Goal: Check status: Check status

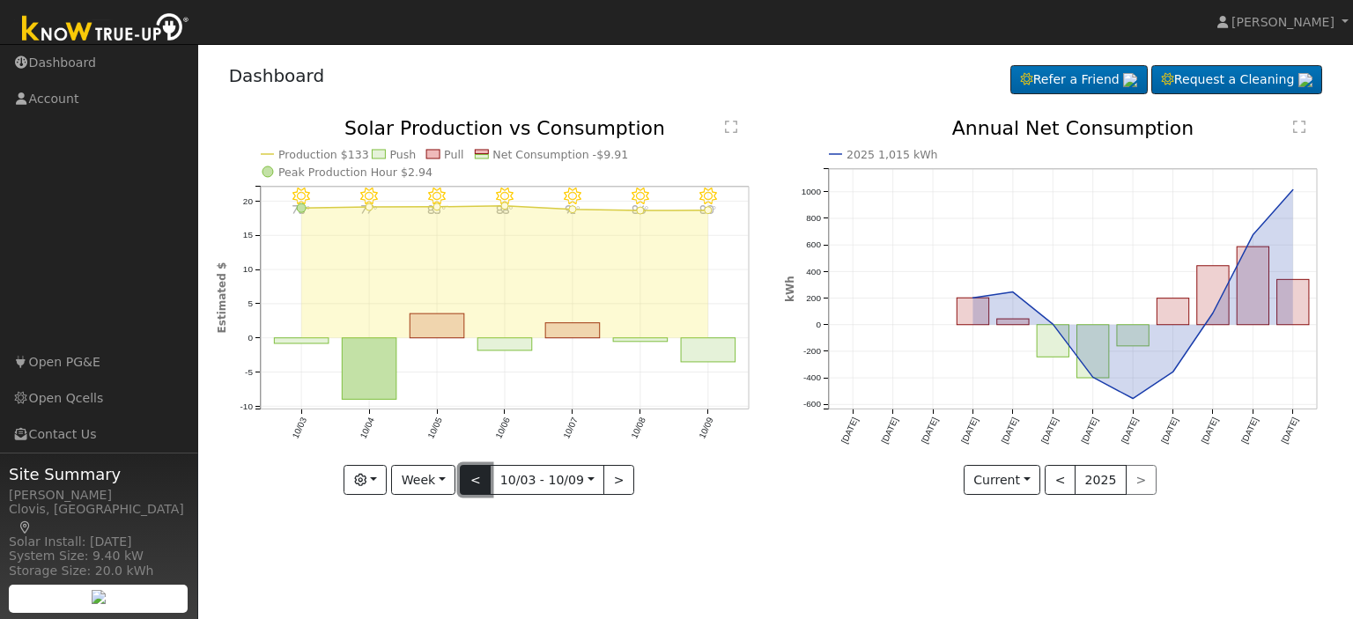
click at [476, 482] on button "<" at bounding box center [475, 480] width 31 height 30
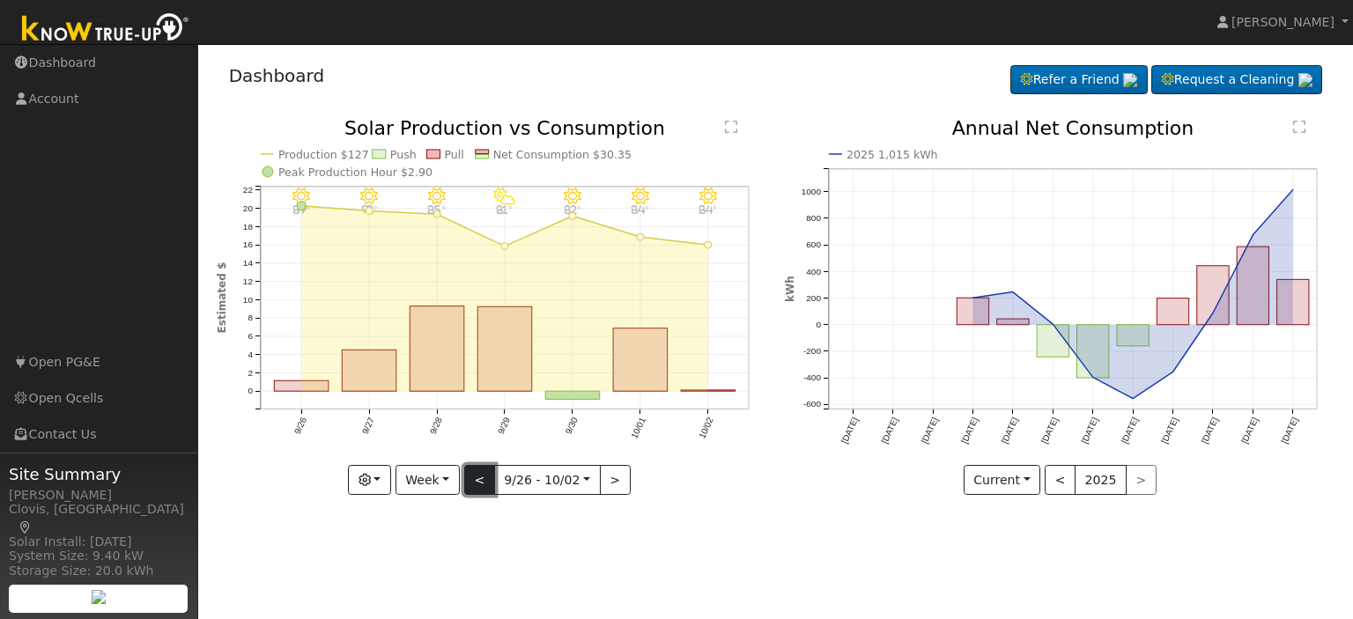
click at [476, 489] on button "<" at bounding box center [479, 480] width 31 height 30
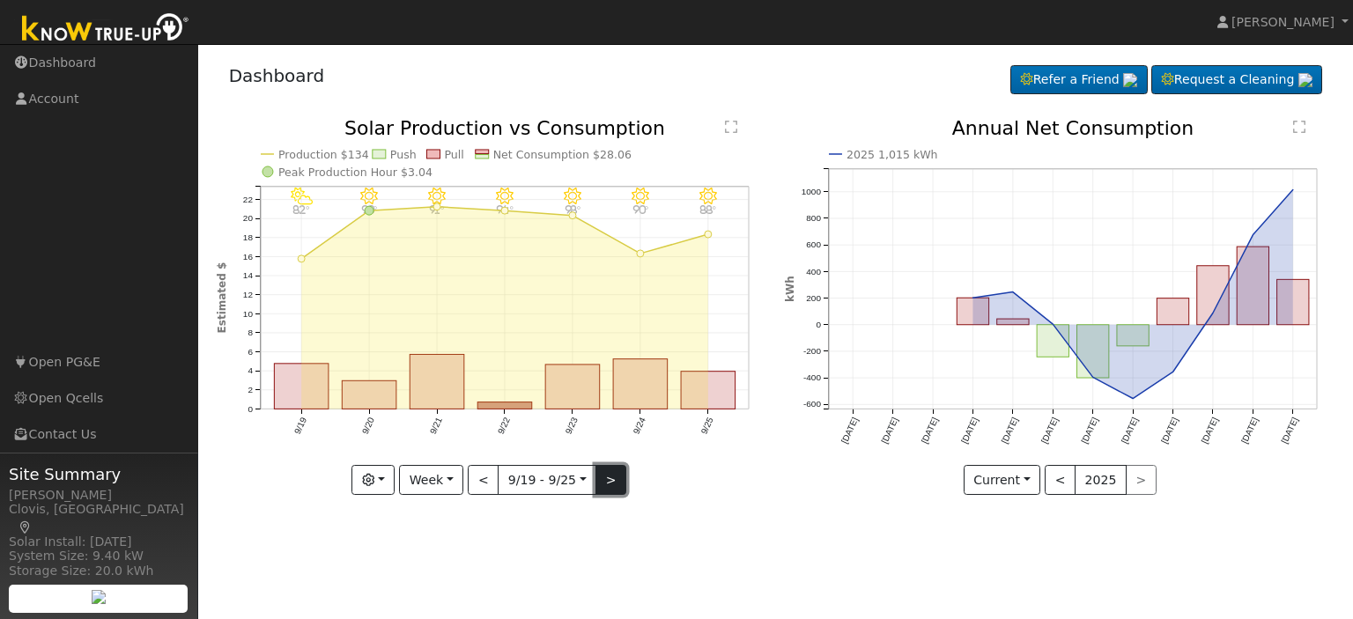
click at [610, 470] on button ">" at bounding box center [611, 480] width 31 height 30
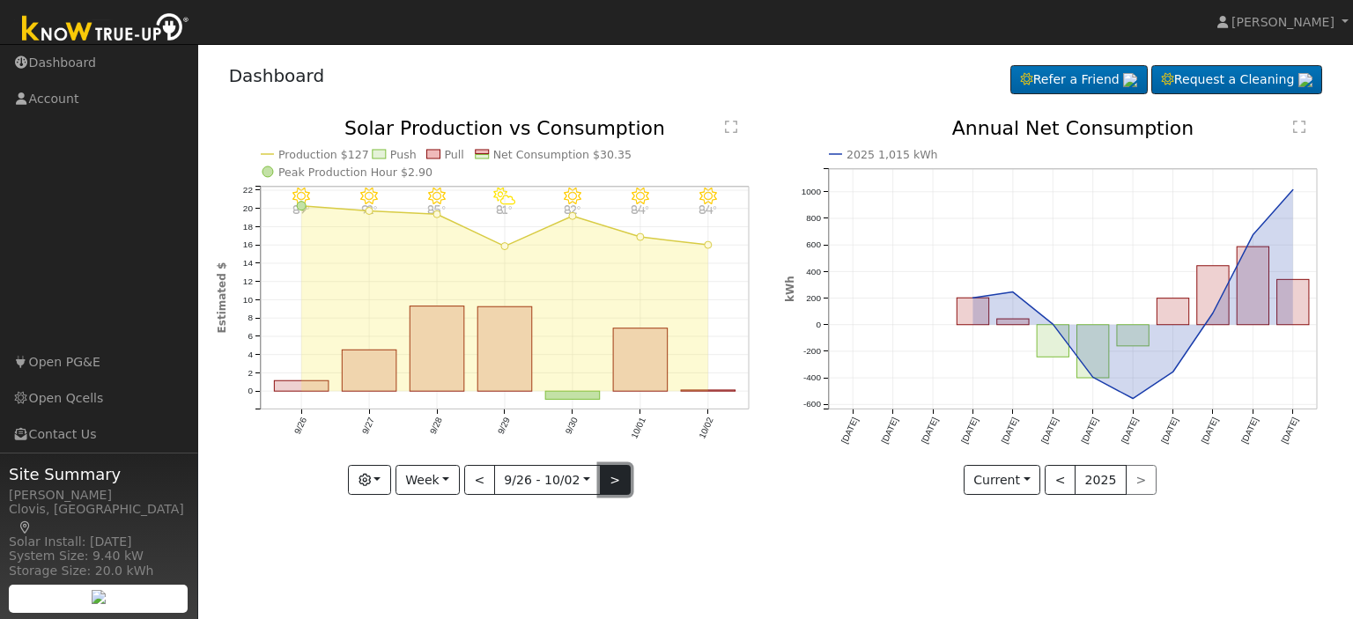
click at [610, 471] on button ">" at bounding box center [615, 480] width 31 height 30
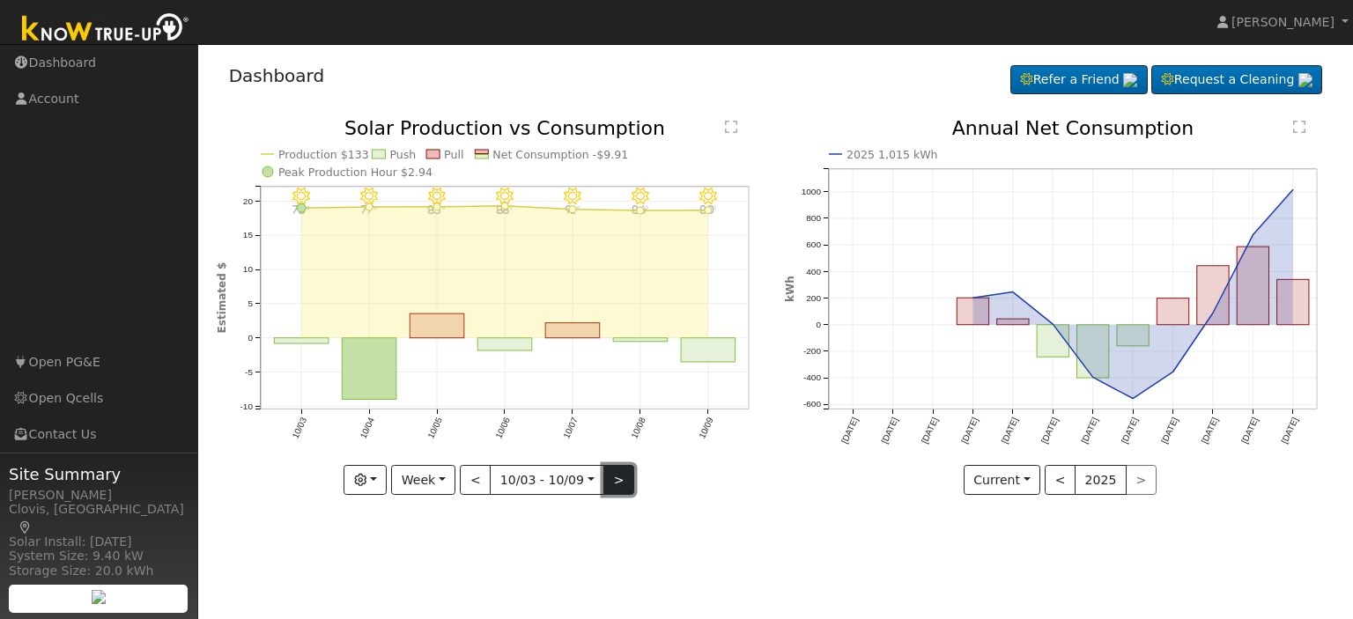
click at [610, 471] on button ">" at bounding box center [619, 480] width 31 height 30
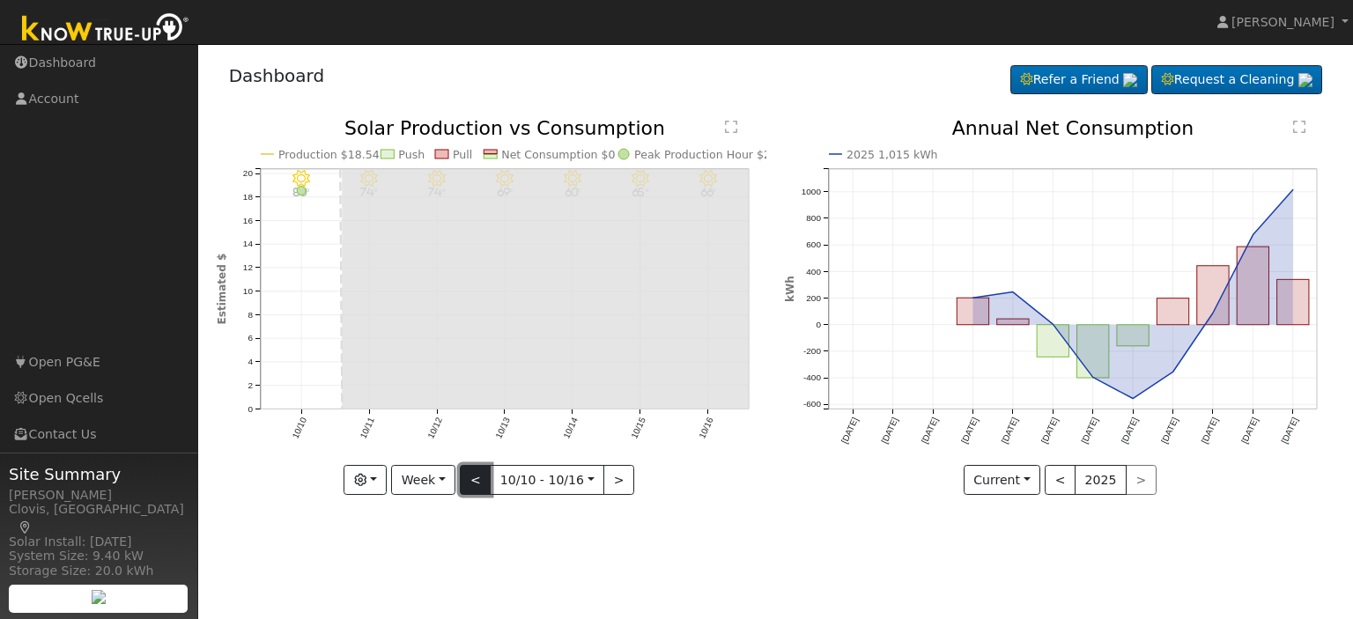
click at [473, 482] on button "<" at bounding box center [475, 480] width 31 height 30
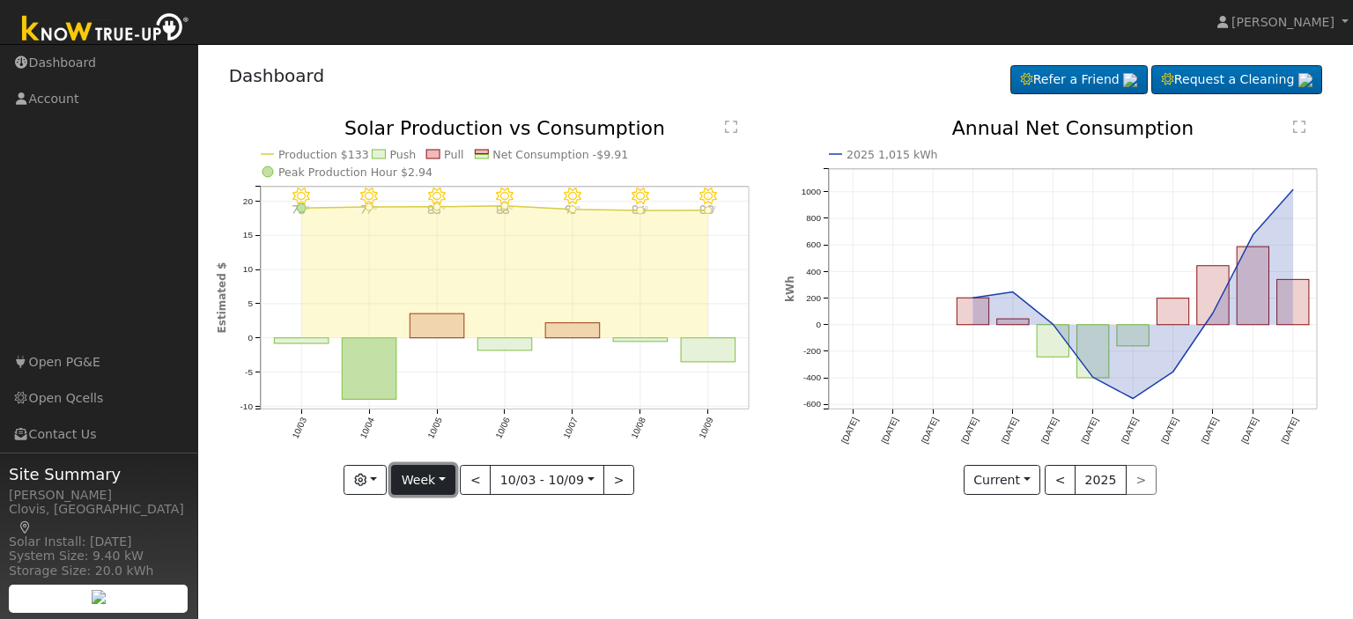
click at [448, 482] on button "Week" at bounding box center [423, 480] width 64 height 30
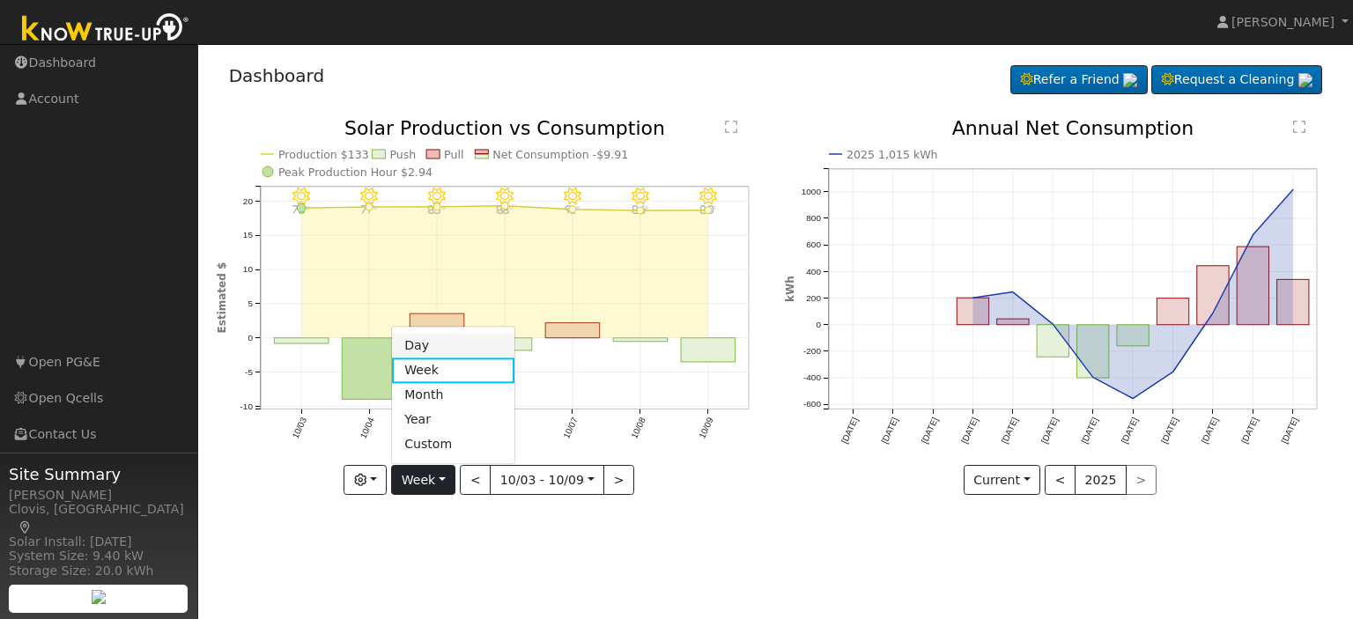
click at [440, 344] on link "Day" at bounding box center [453, 346] width 122 height 25
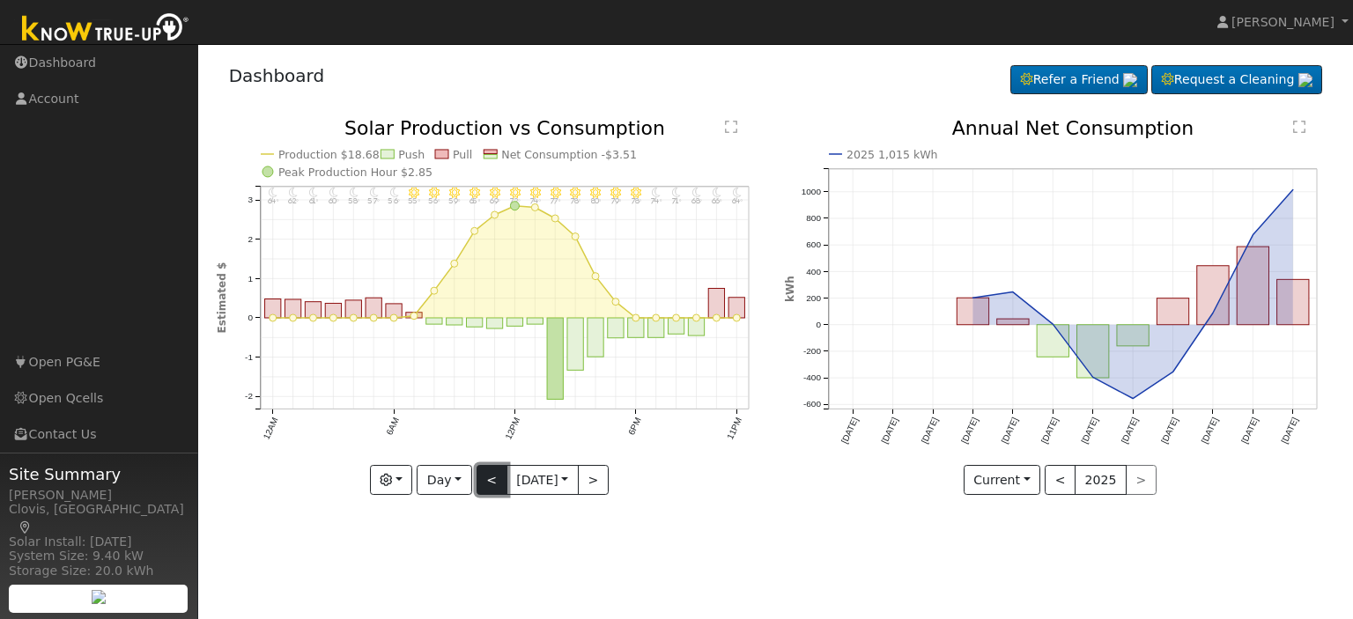
click at [479, 485] on button "<" at bounding box center [492, 480] width 31 height 30
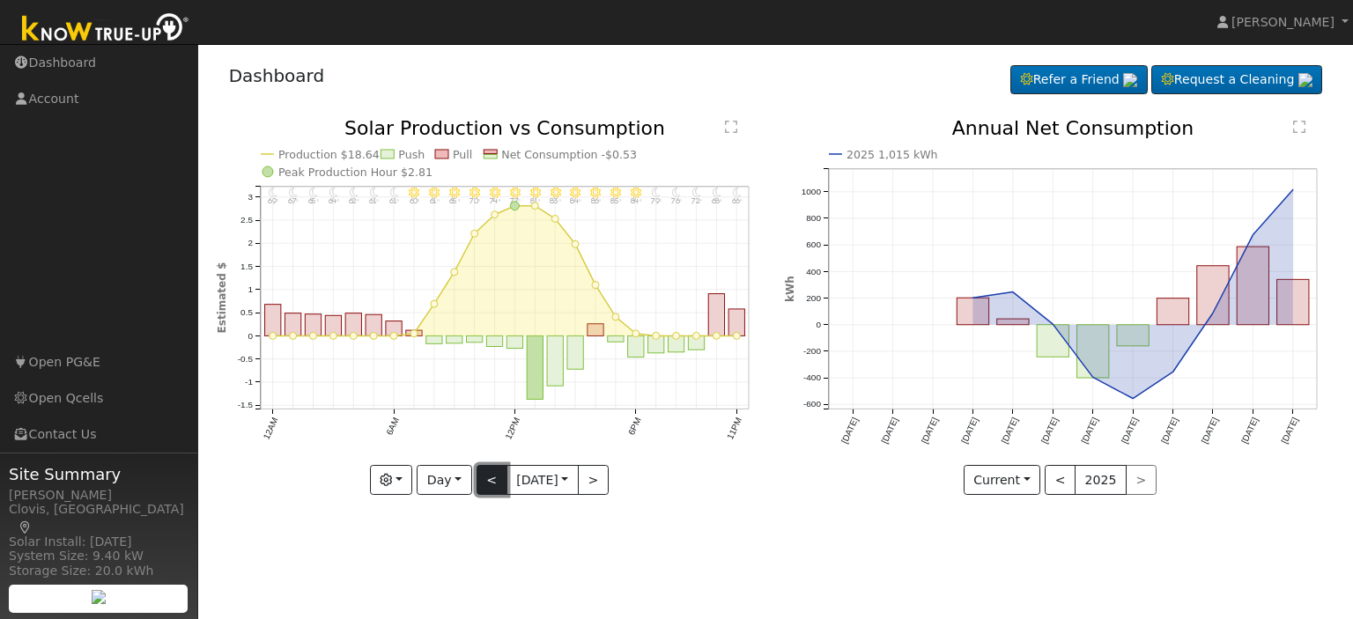
click at [479, 485] on button "<" at bounding box center [492, 480] width 31 height 30
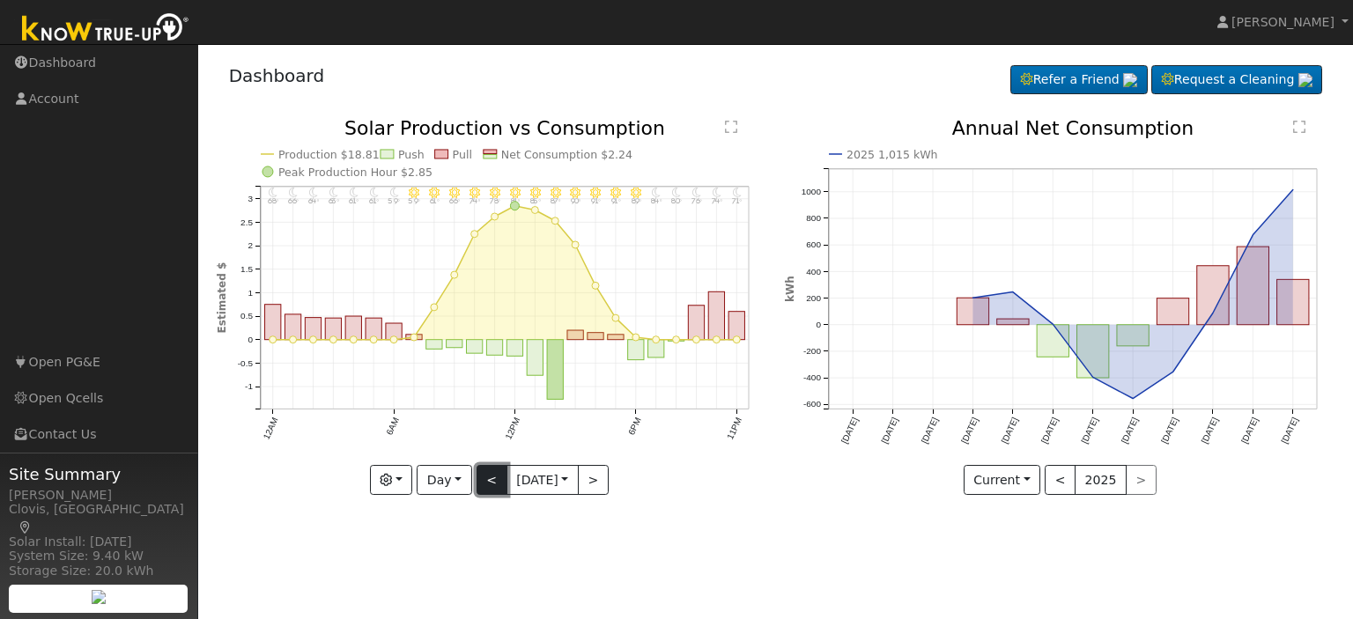
click at [479, 485] on button "<" at bounding box center [492, 480] width 31 height 30
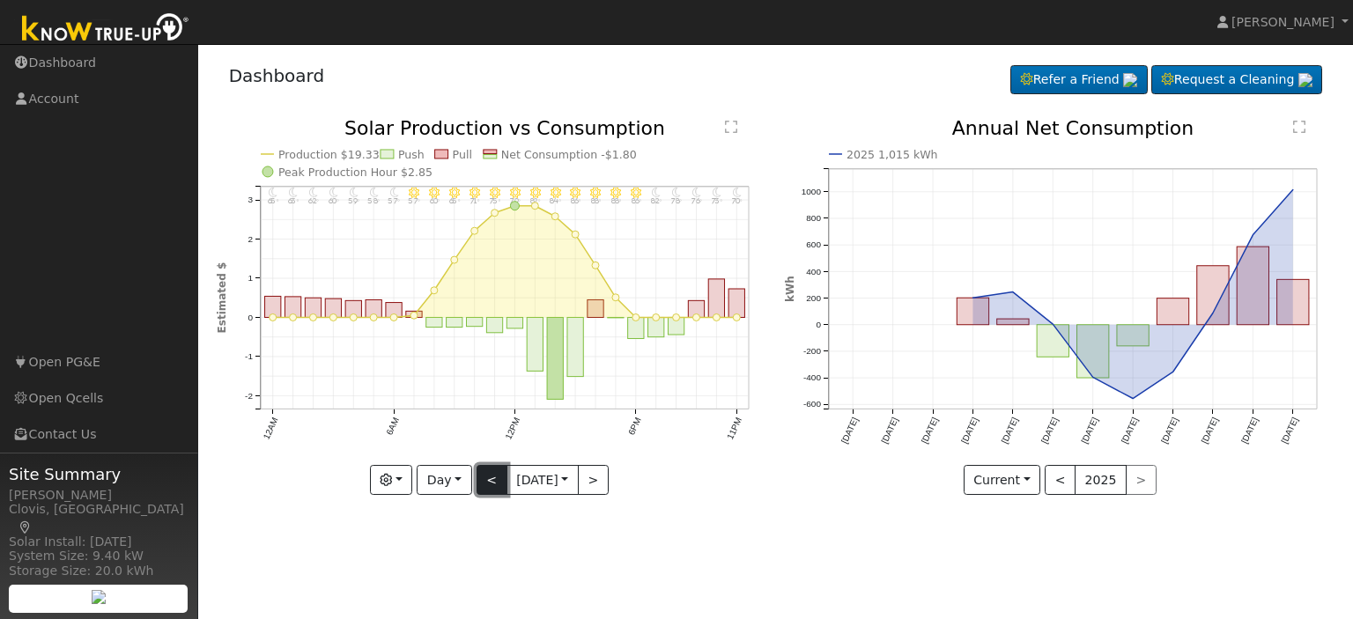
click at [479, 485] on button "<" at bounding box center [492, 480] width 31 height 30
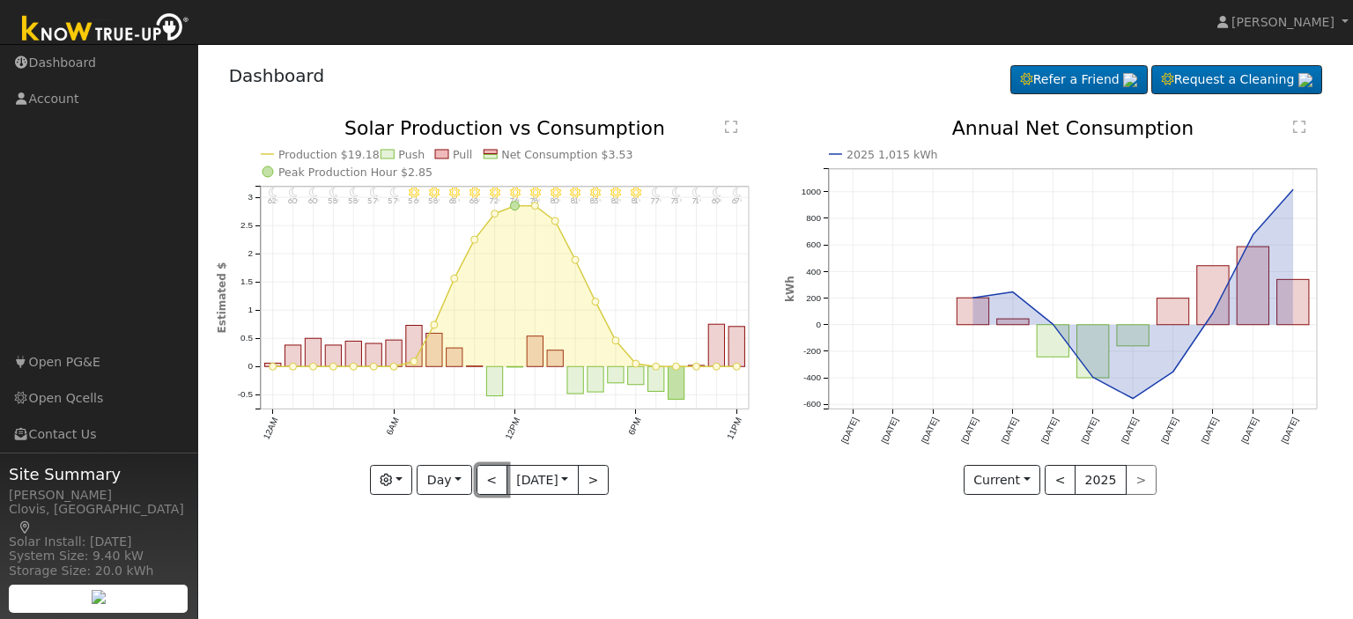
click at [480, 485] on button "<" at bounding box center [492, 480] width 31 height 30
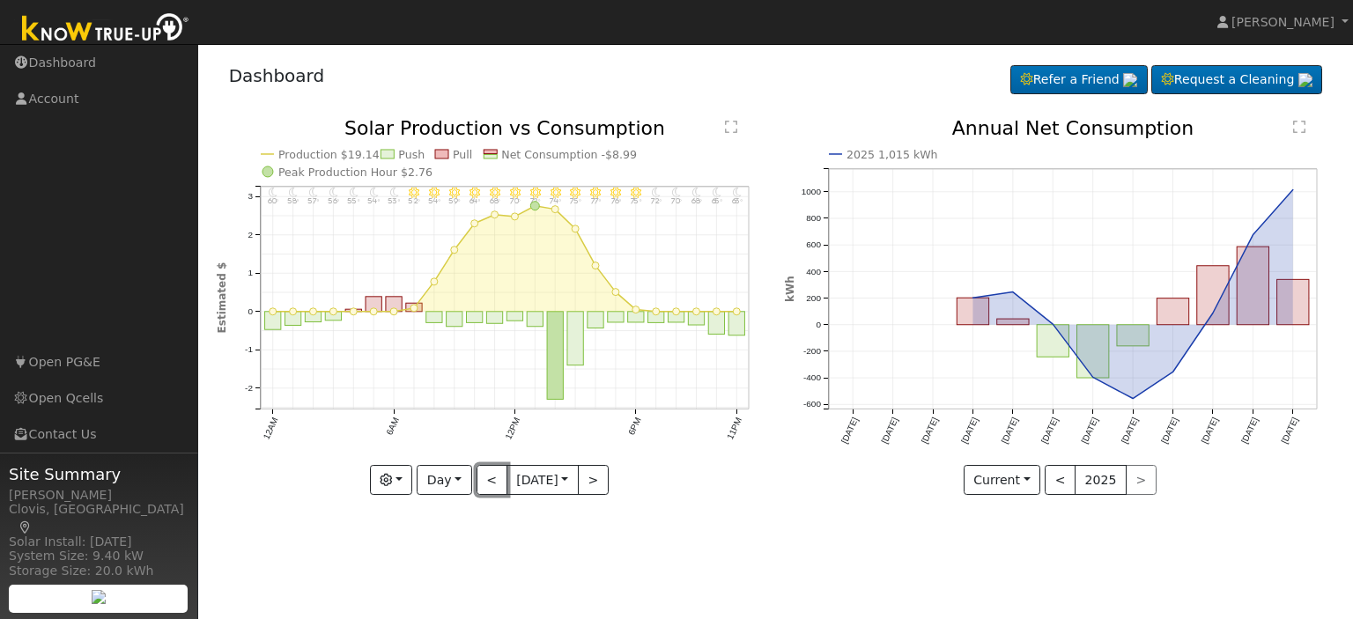
click at [480, 485] on button "<" at bounding box center [492, 480] width 31 height 30
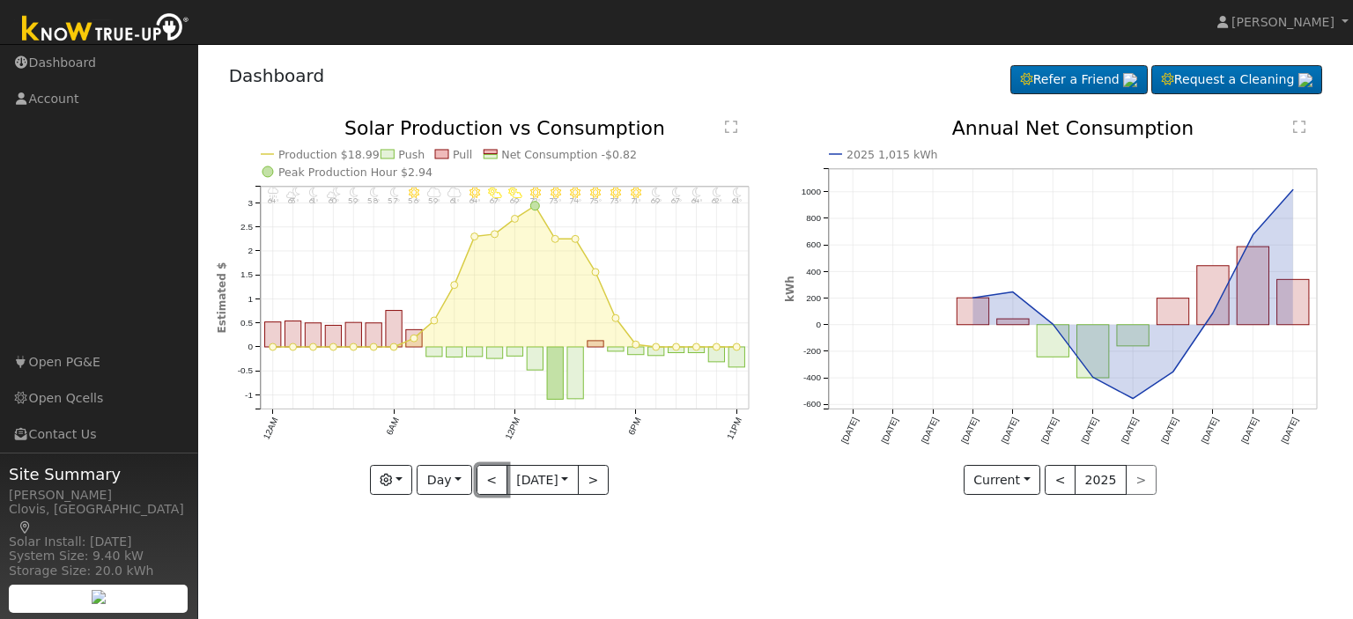
click at [480, 485] on button "<" at bounding box center [492, 480] width 31 height 30
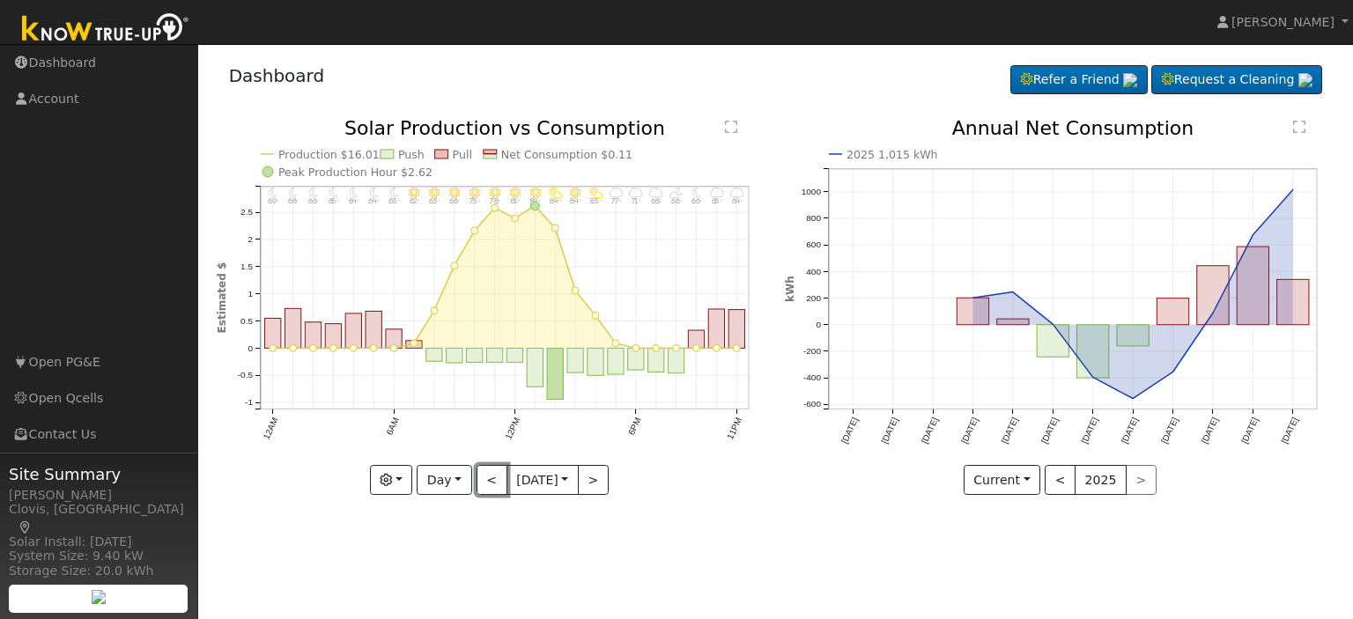
click at [480, 485] on button "<" at bounding box center [492, 480] width 31 height 30
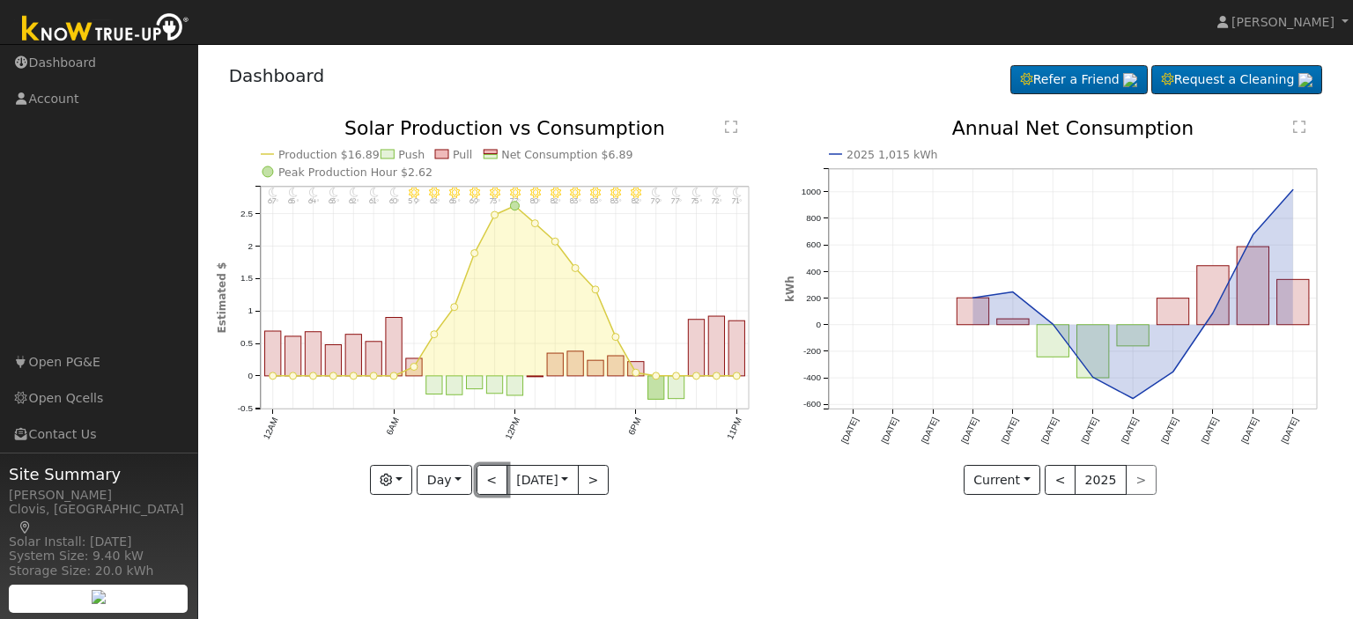
click at [480, 485] on button "<" at bounding box center [492, 480] width 31 height 30
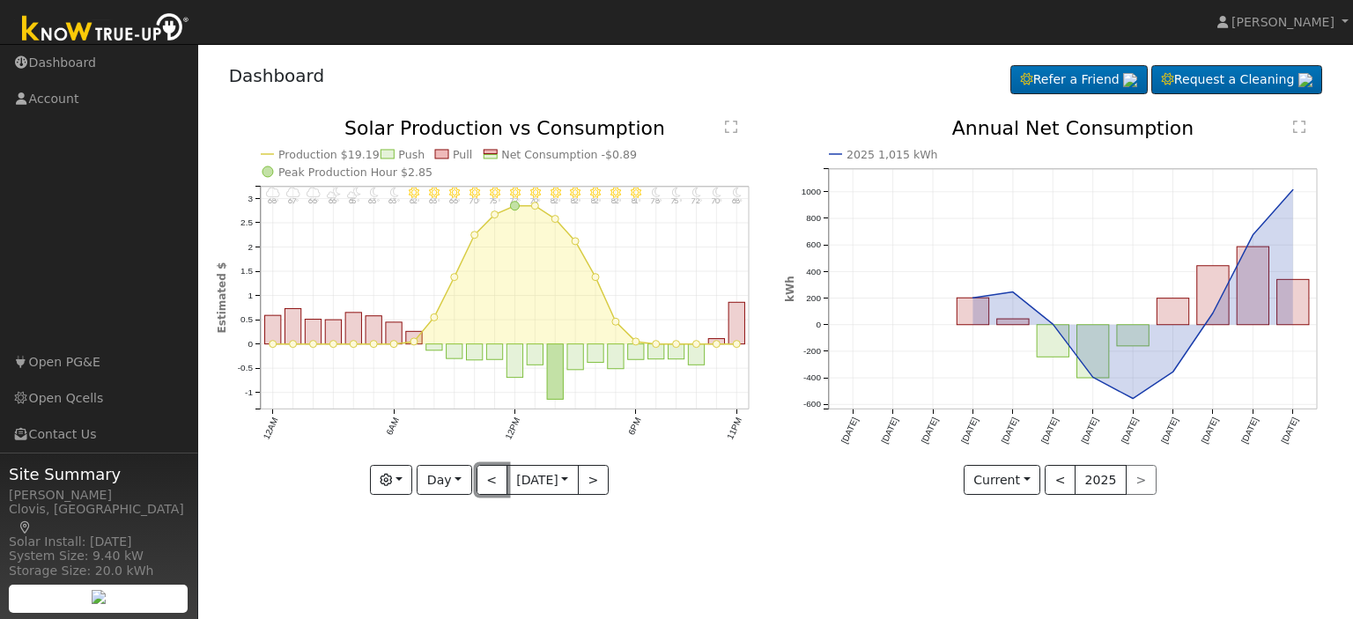
click at [480, 485] on button "<" at bounding box center [492, 480] width 31 height 30
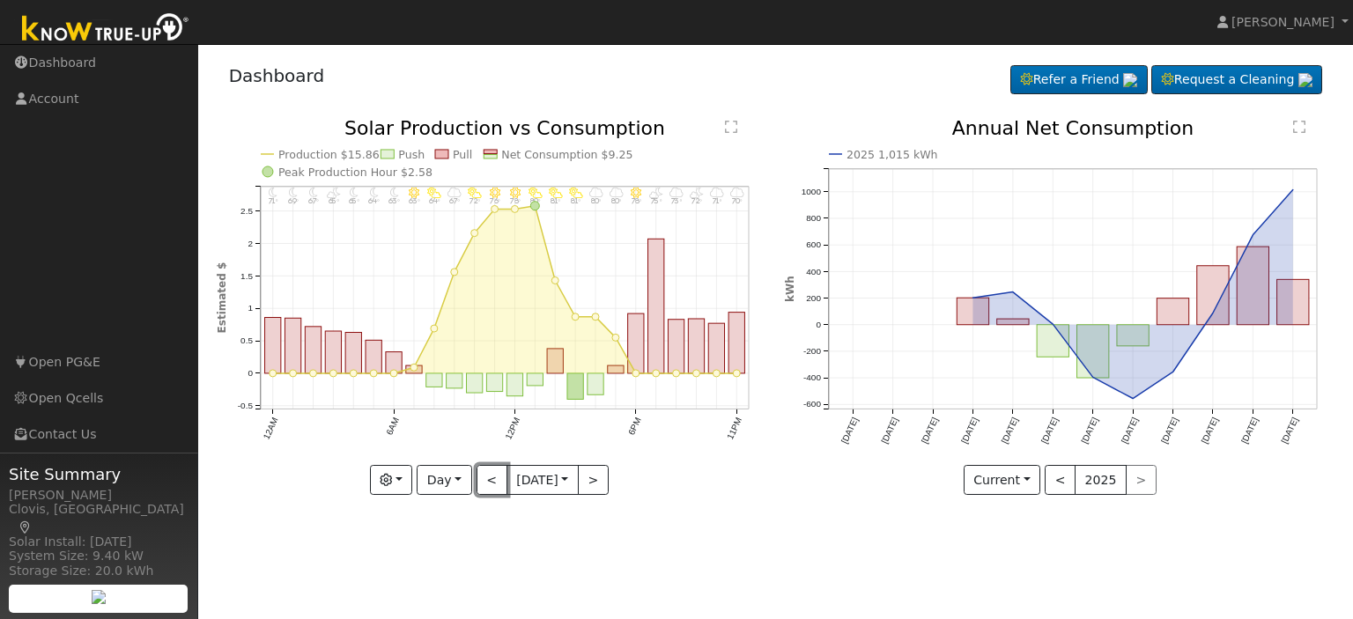
click at [480, 485] on button "<" at bounding box center [492, 480] width 31 height 30
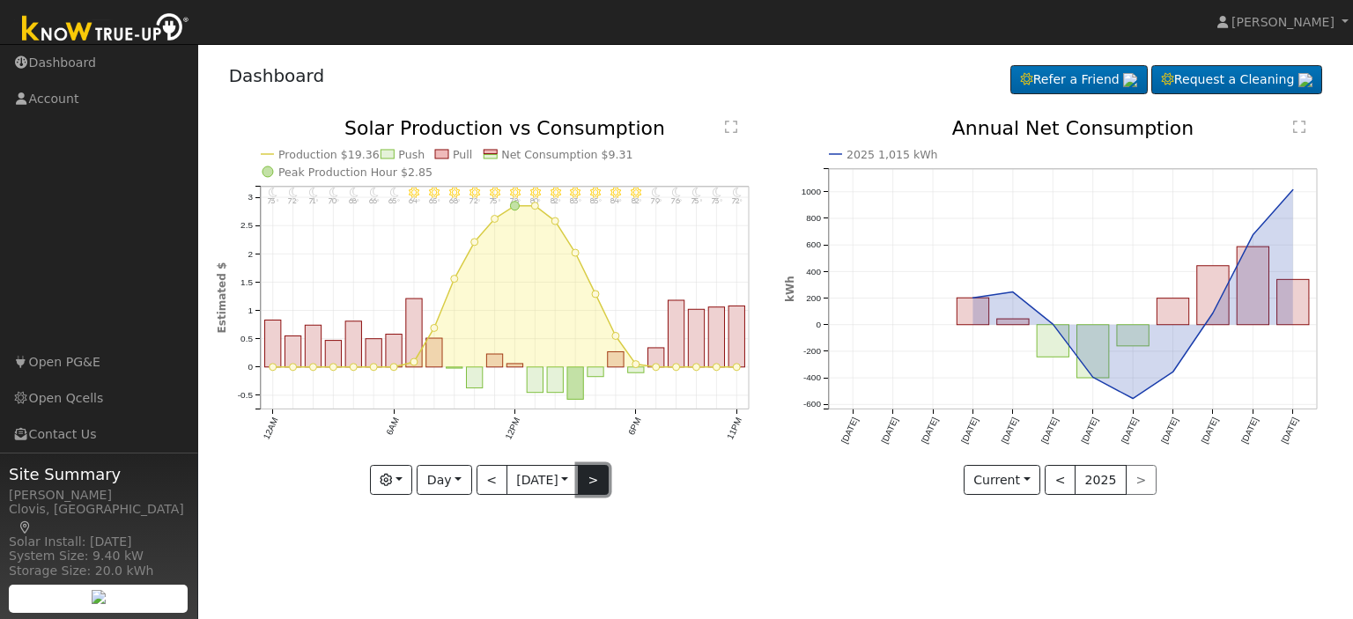
click at [589, 482] on button ">" at bounding box center [593, 480] width 31 height 30
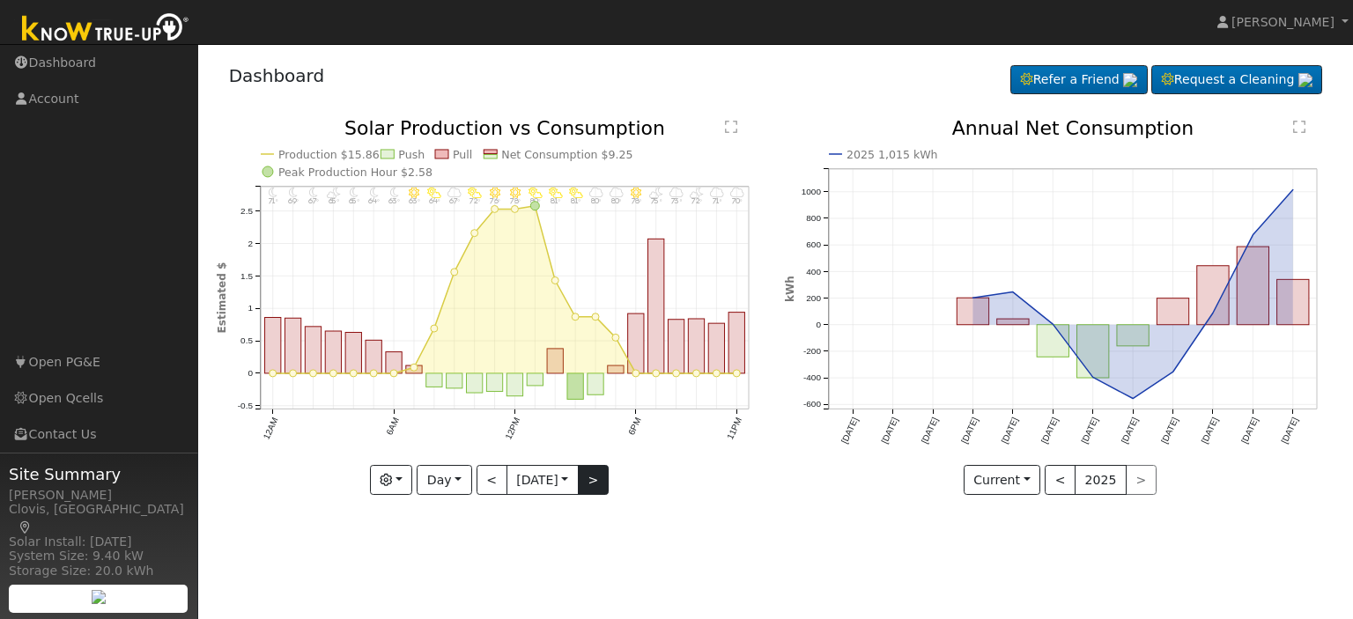
click at [589, 482] on div at bounding box center [492, 307] width 550 height 376
click at [589, 482] on button ">" at bounding box center [593, 480] width 31 height 30
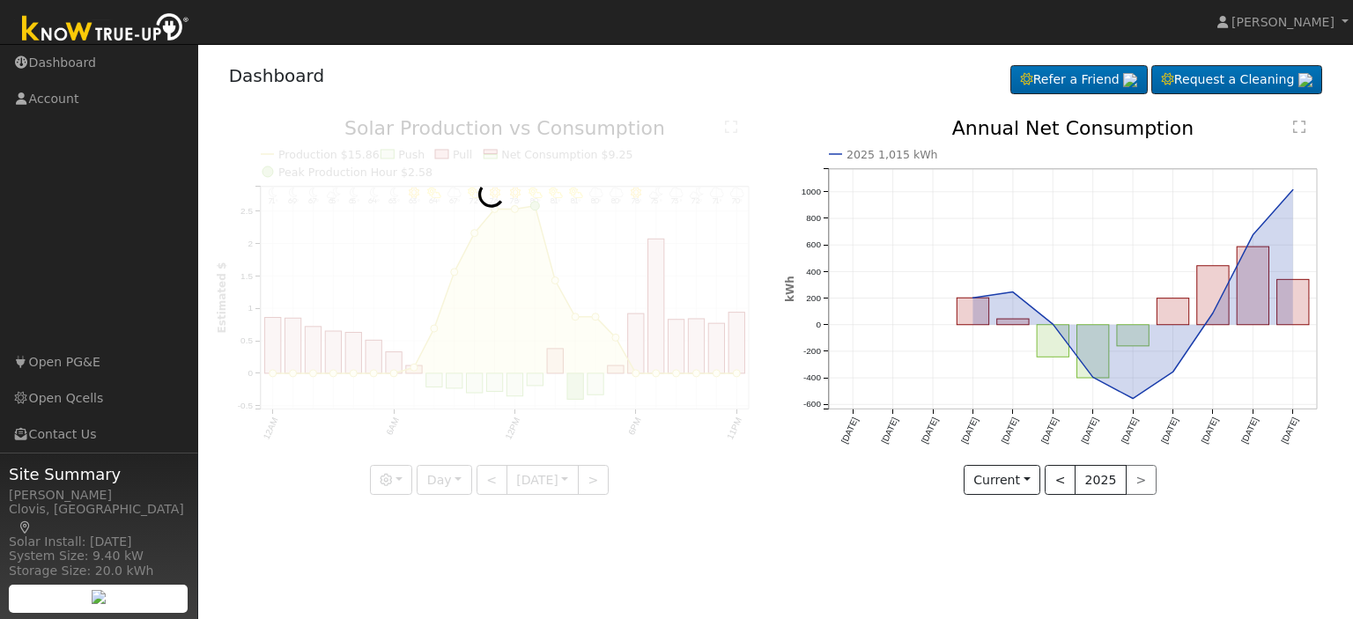
click at [590, 478] on div at bounding box center [492, 307] width 550 height 376
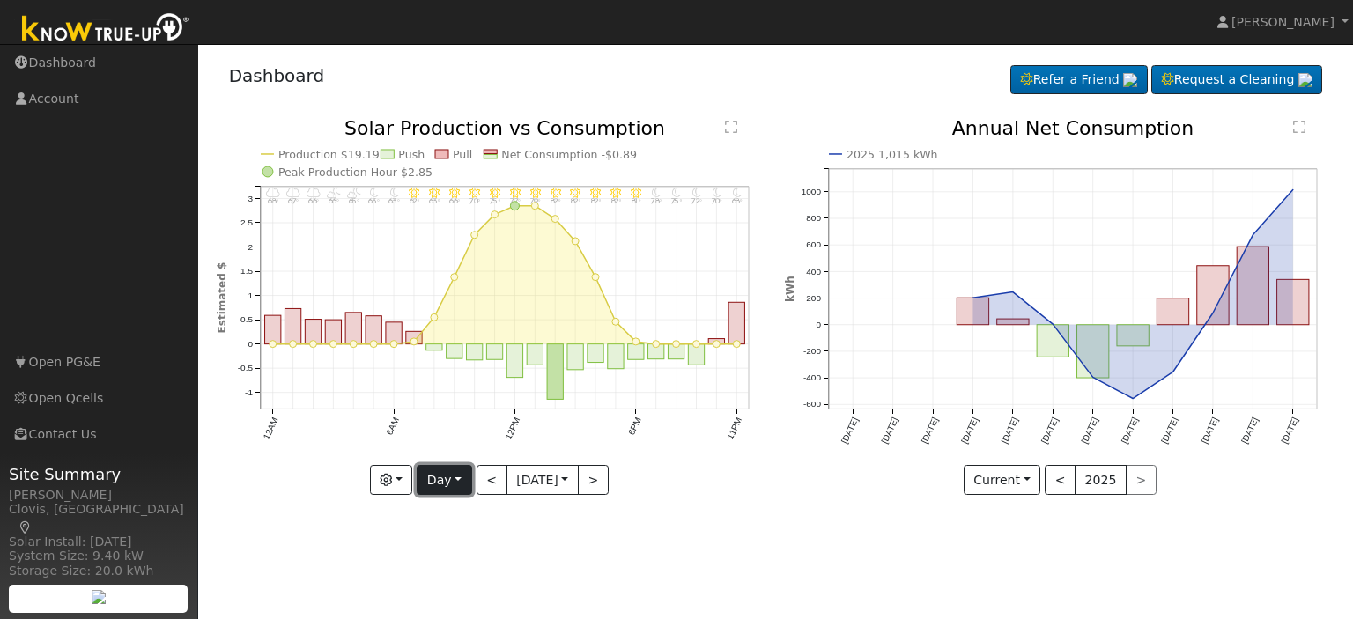
click at [458, 478] on button "Day" at bounding box center [444, 480] width 55 height 30
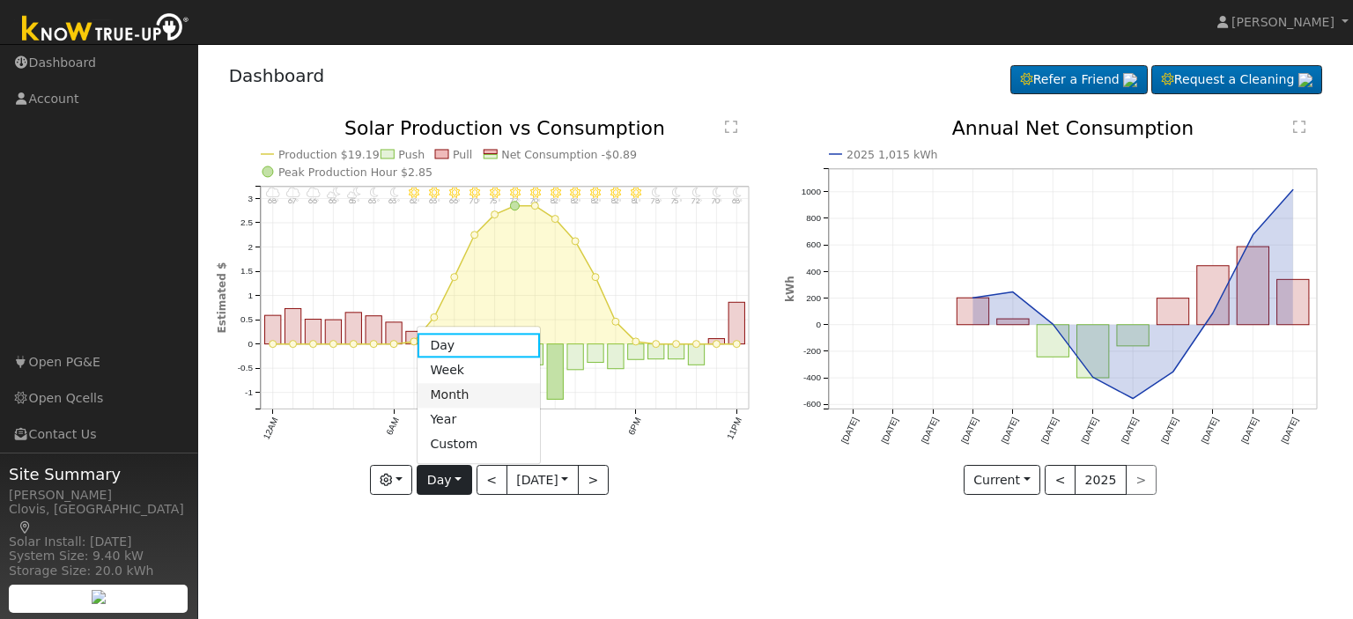
click at [479, 397] on link "Month" at bounding box center [479, 395] width 122 height 25
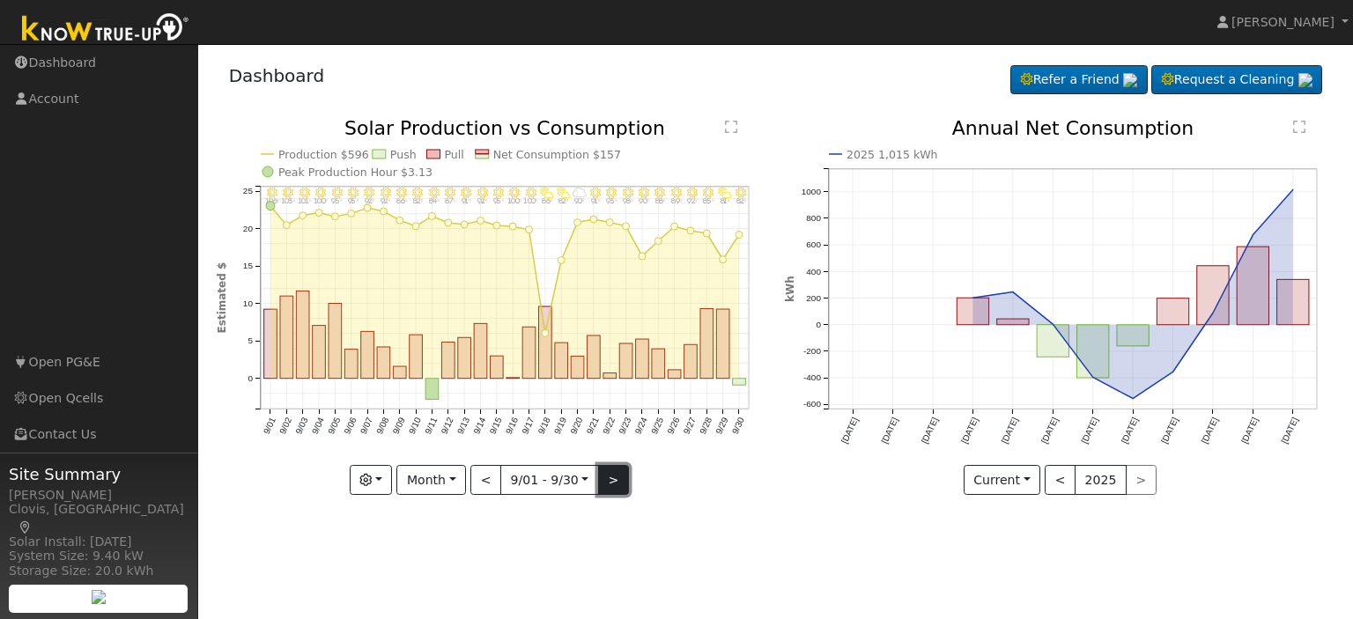
click at [608, 486] on button ">" at bounding box center [613, 480] width 31 height 30
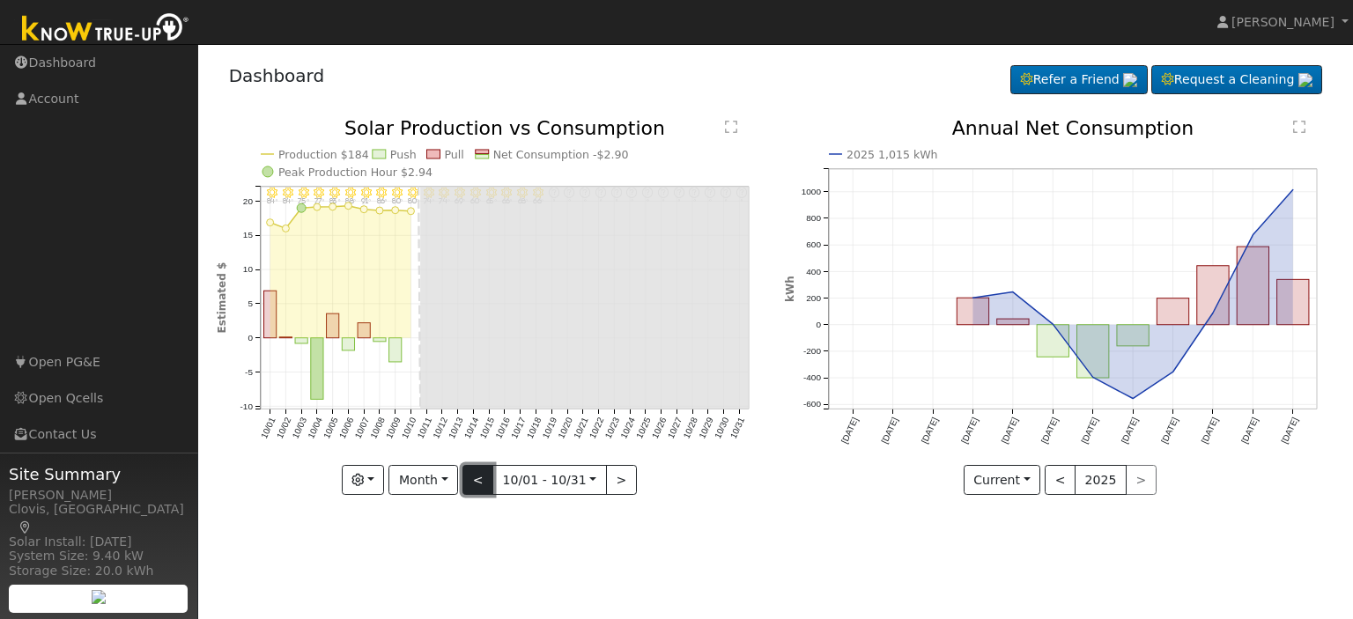
click at [480, 478] on button "<" at bounding box center [478, 480] width 31 height 30
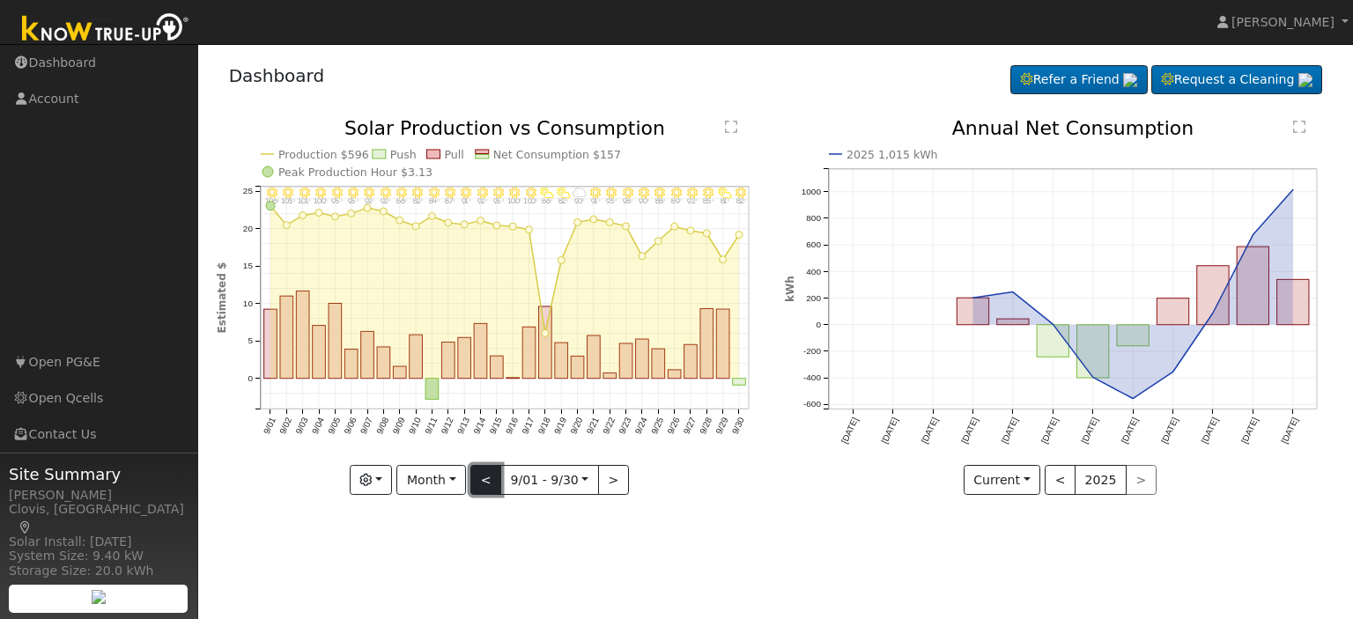
click at [480, 478] on button "<" at bounding box center [485, 480] width 31 height 30
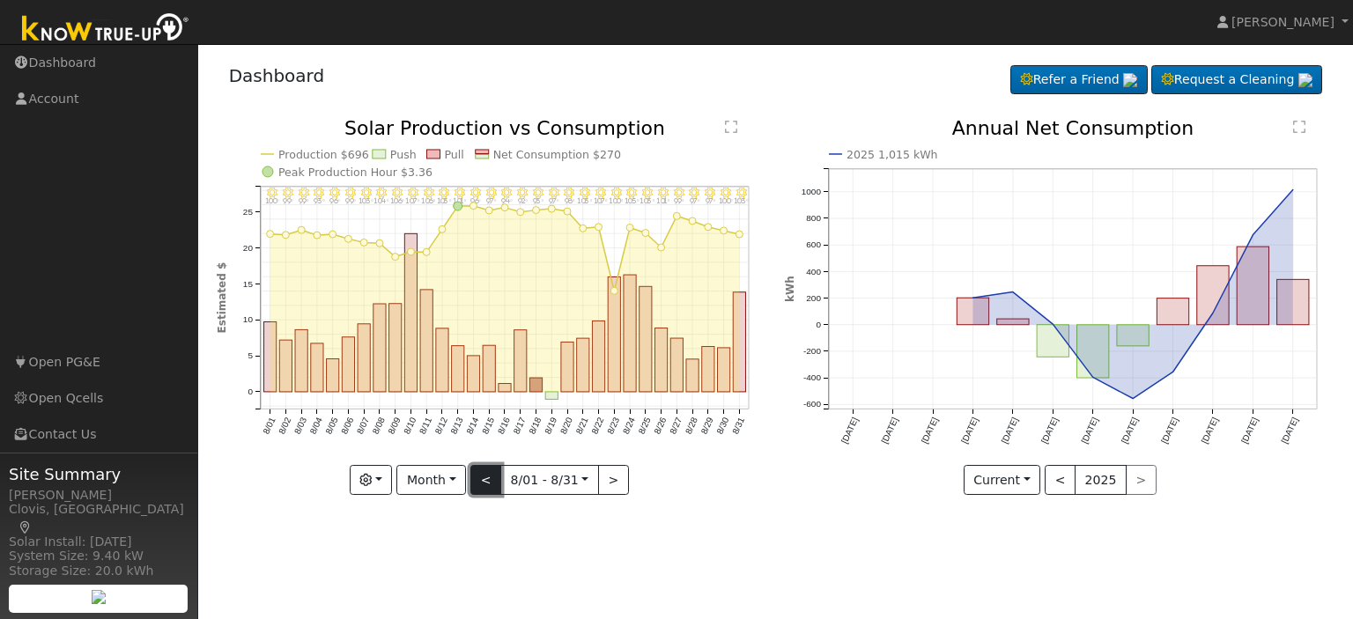
click at [481, 478] on button "<" at bounding box center [485, 480] width 31 height 30
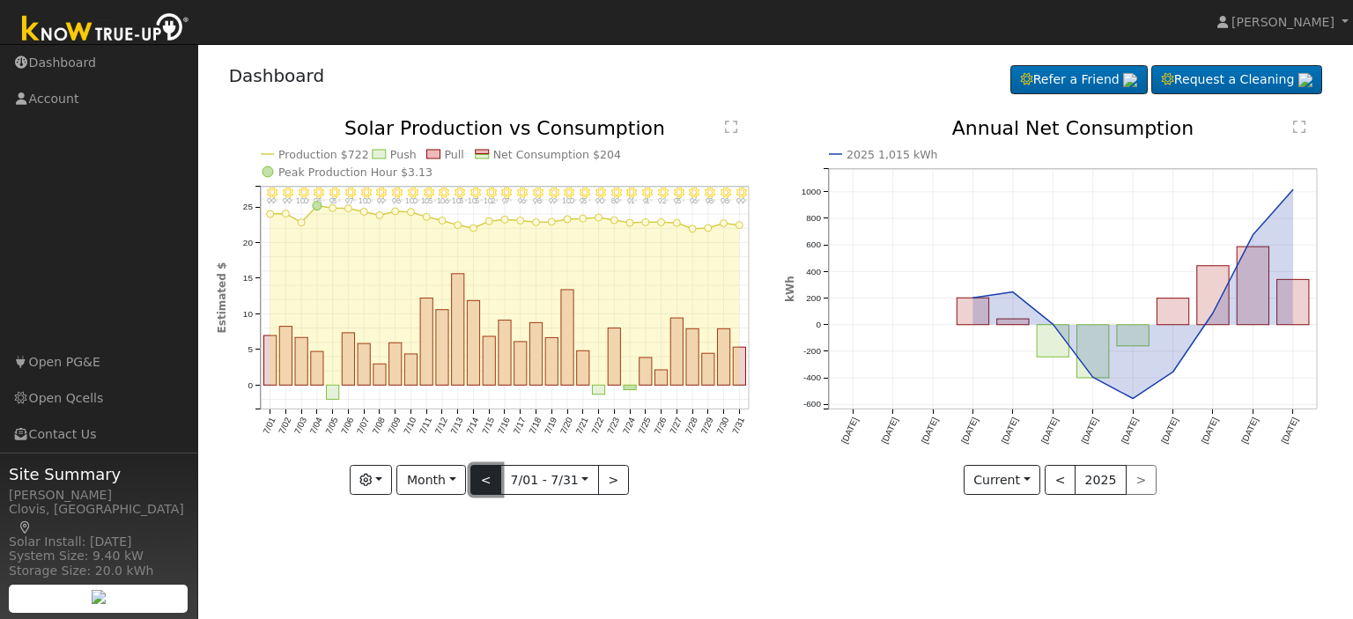
click at [483, 478] on button "<" at bounding box center [485, 480] width 31 height 30
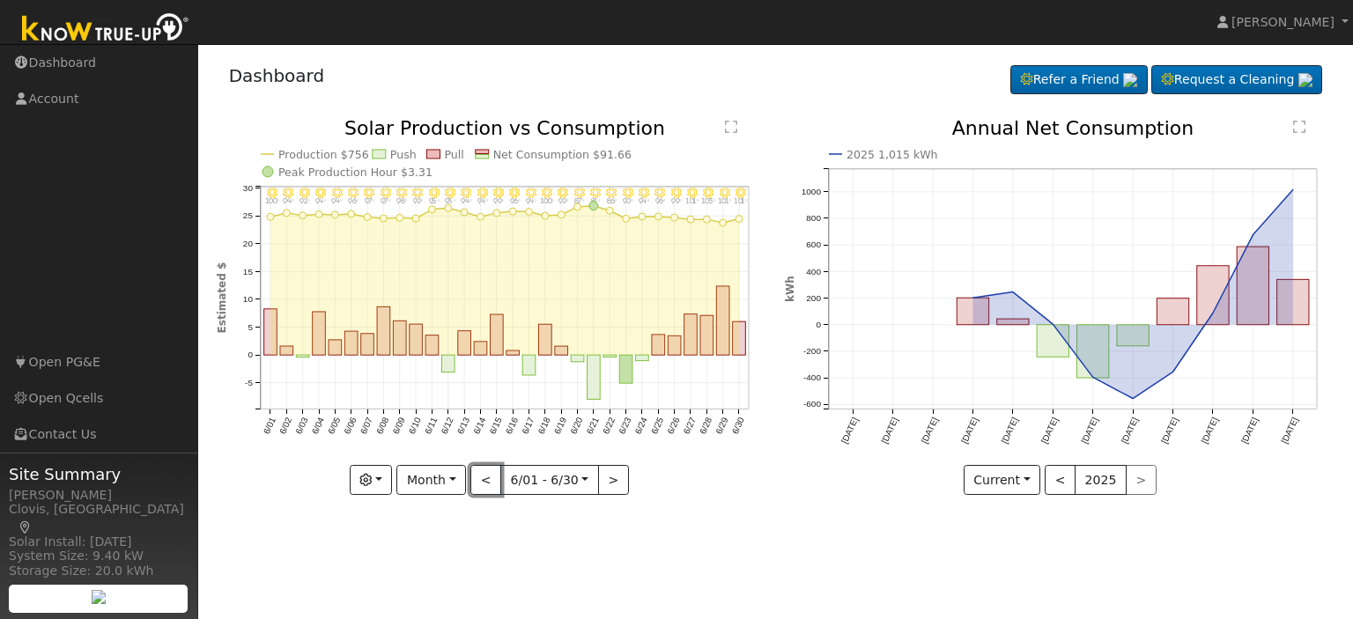
click at [484, 478] on button "<" at bounding box center [485, 480] width 31 height 30
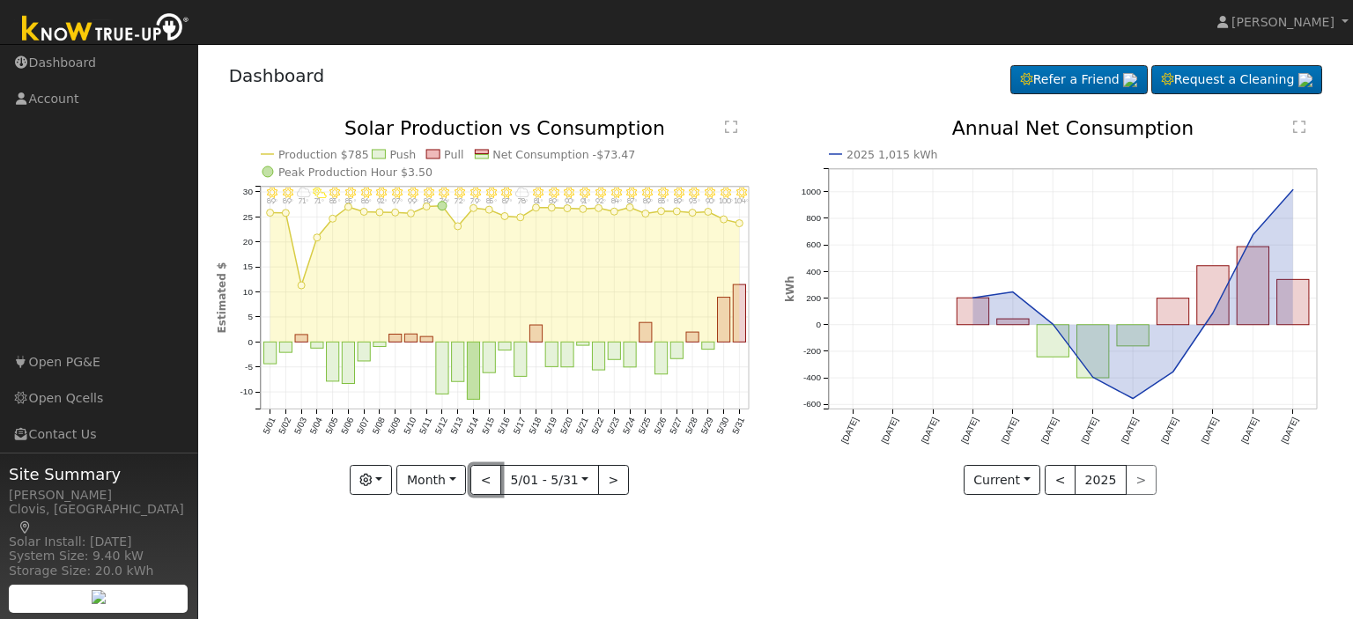
click at [484, 478] on button "<" at bounding box center [485, 480] width 31 height 30
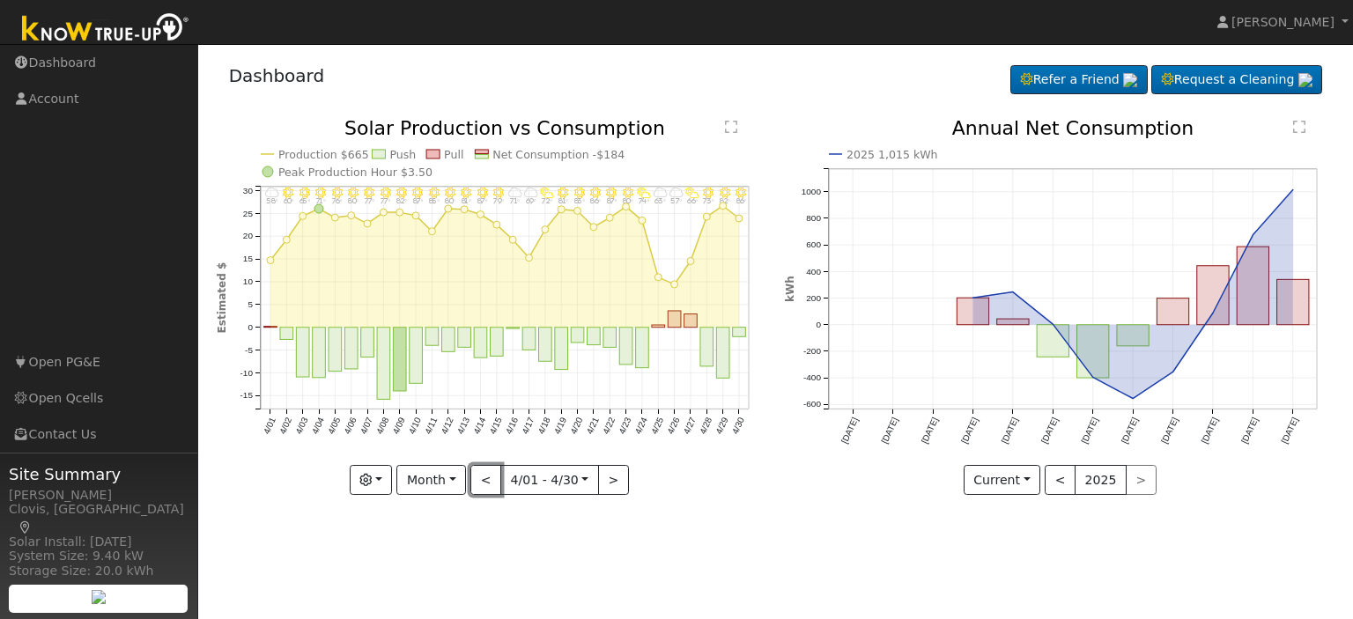
click at [484, 478] on button "<" at bounding box center [485, 480] width 31 height 30
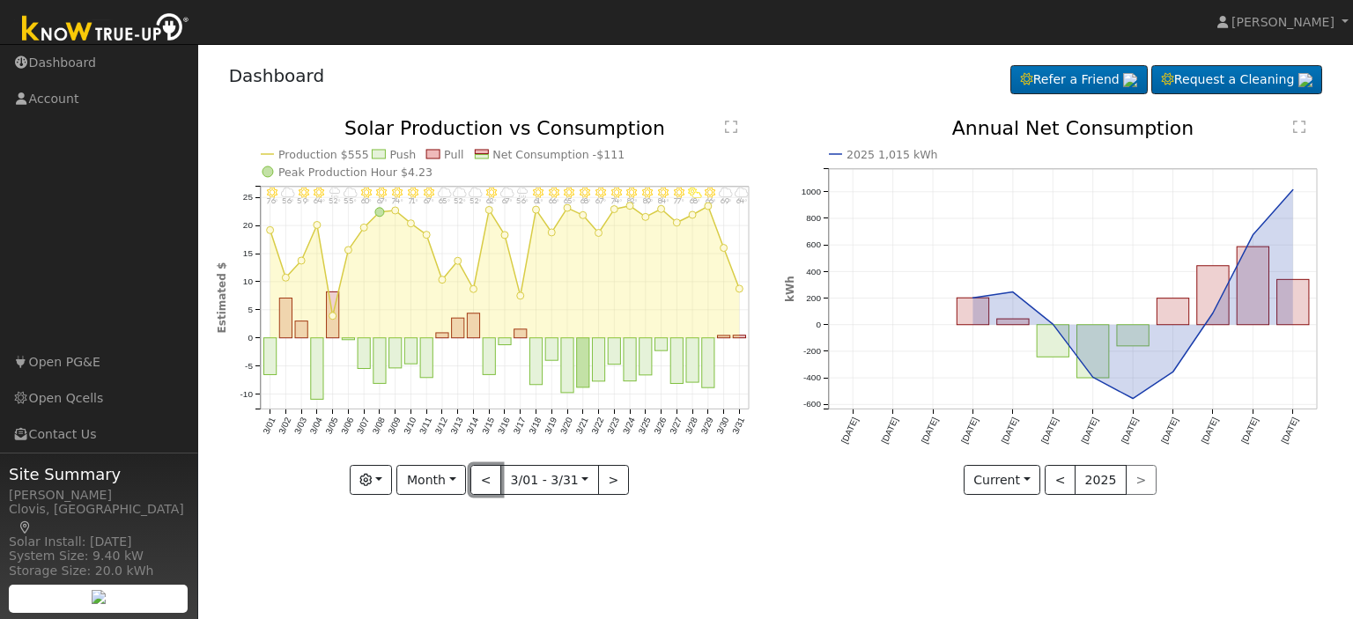
click at [484, 478] on button "<" at bounding box center [485, 480] width 31 height 30
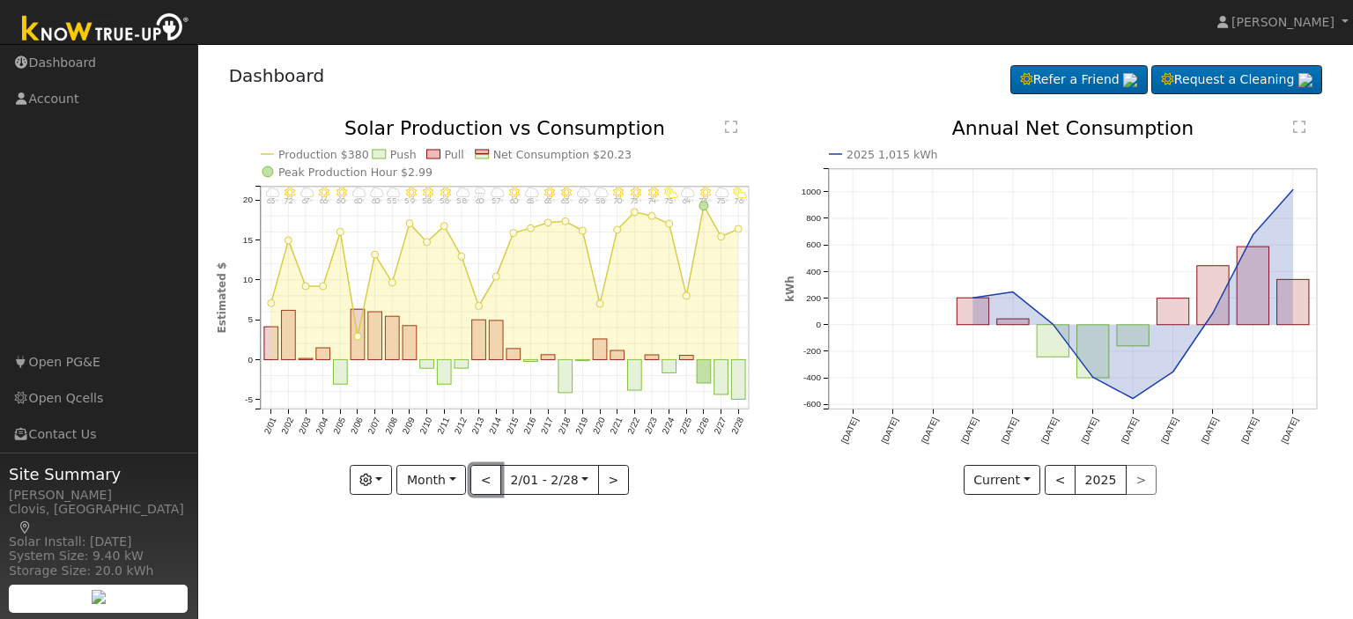
click at [484, 478] on button "<" at bounding box center [485, 480] width 31 height 30
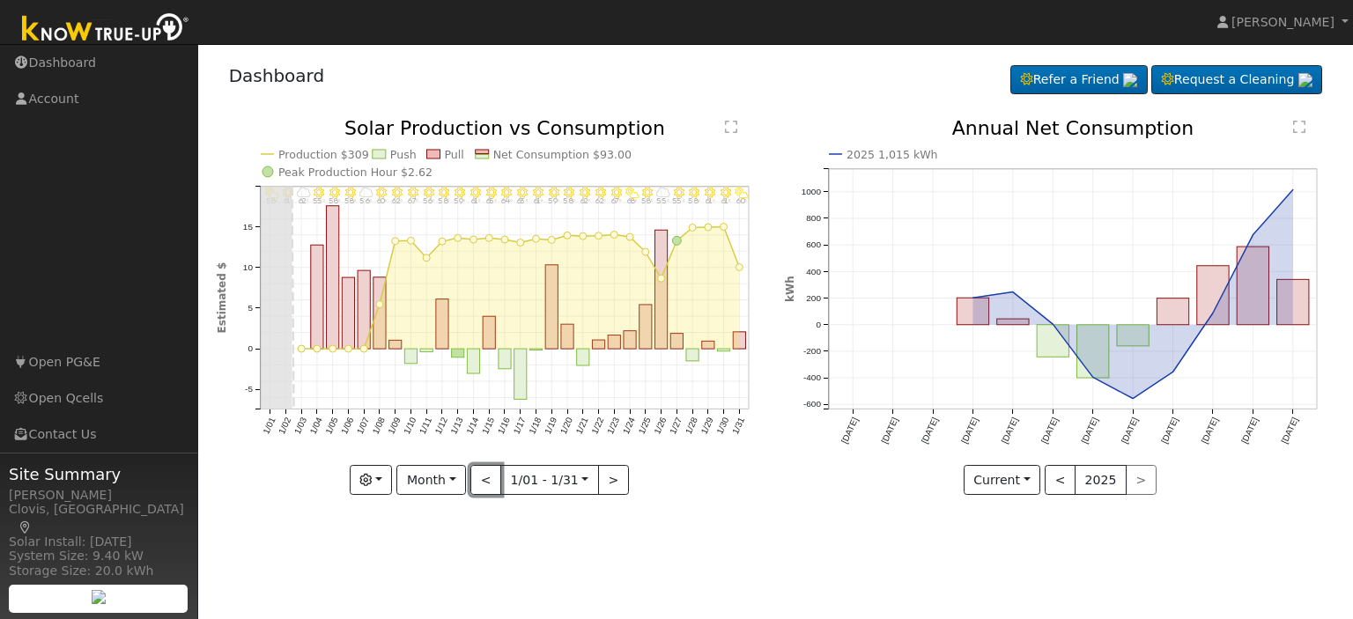
click at [484, 478] on button "<" at bounding box center [485, 480] width 31 height 30
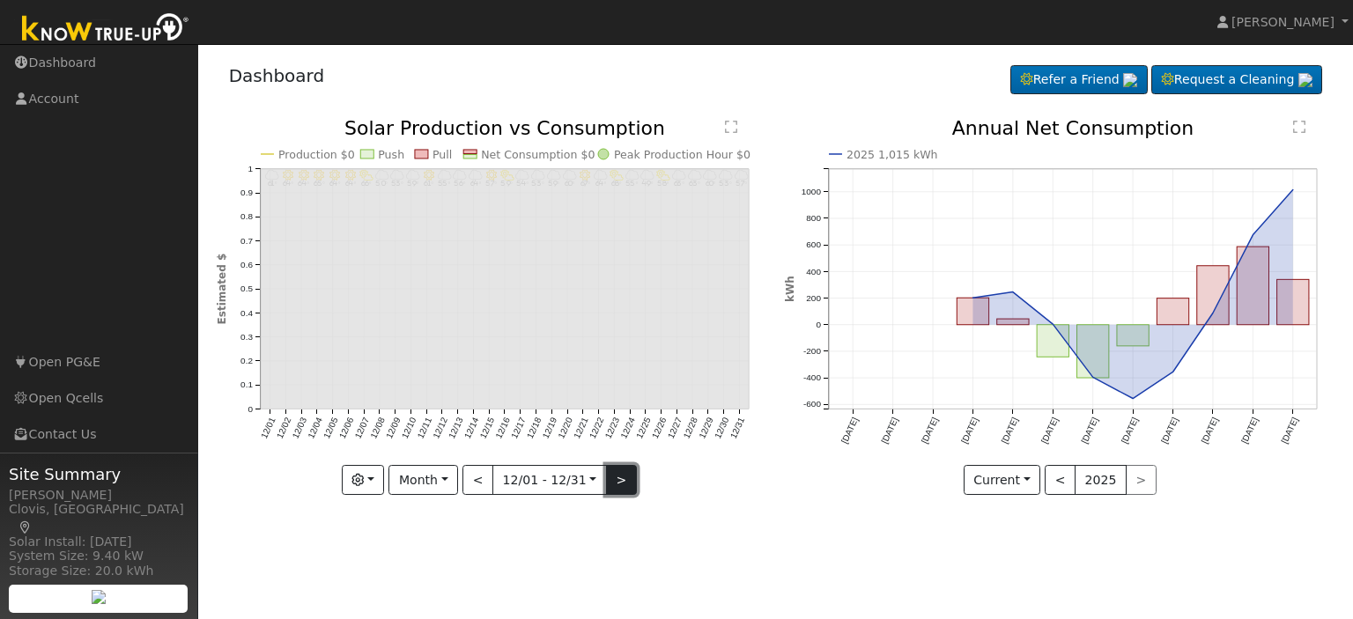
click at [619, 483] on button ">" at bounding box center [621, 480] width 31 height 30
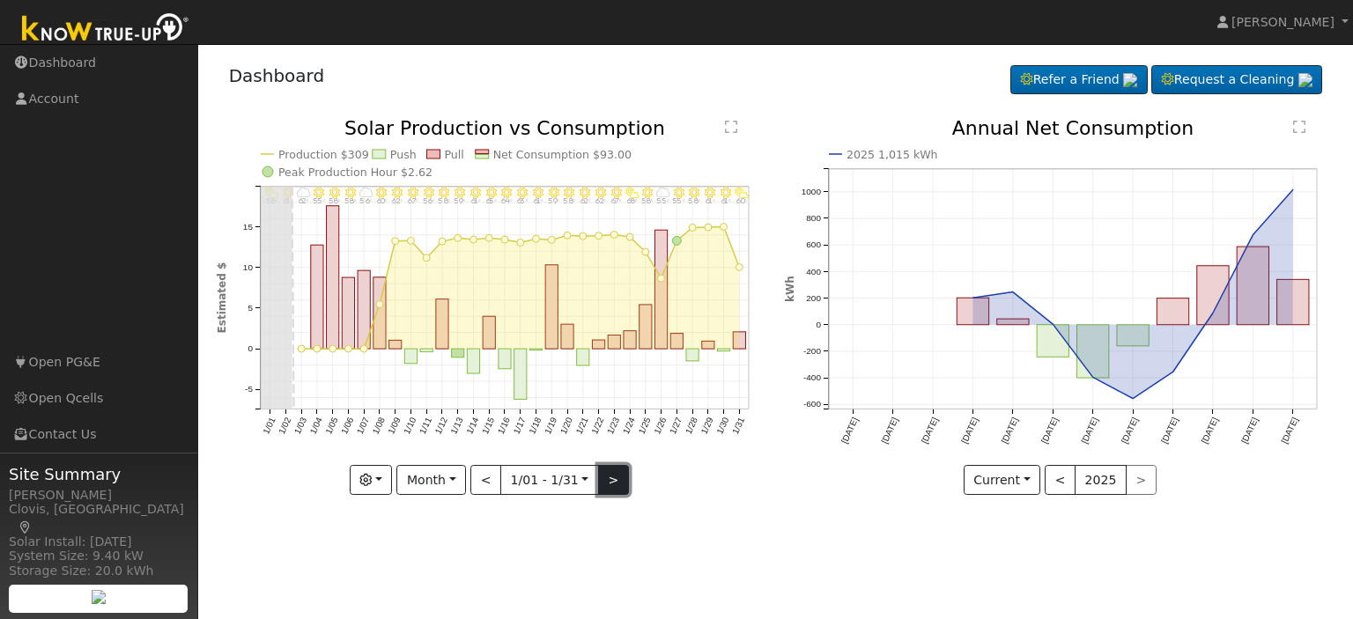
click at [619, 483] on button ">" at bounding box center [613, 480] width 31 height 30
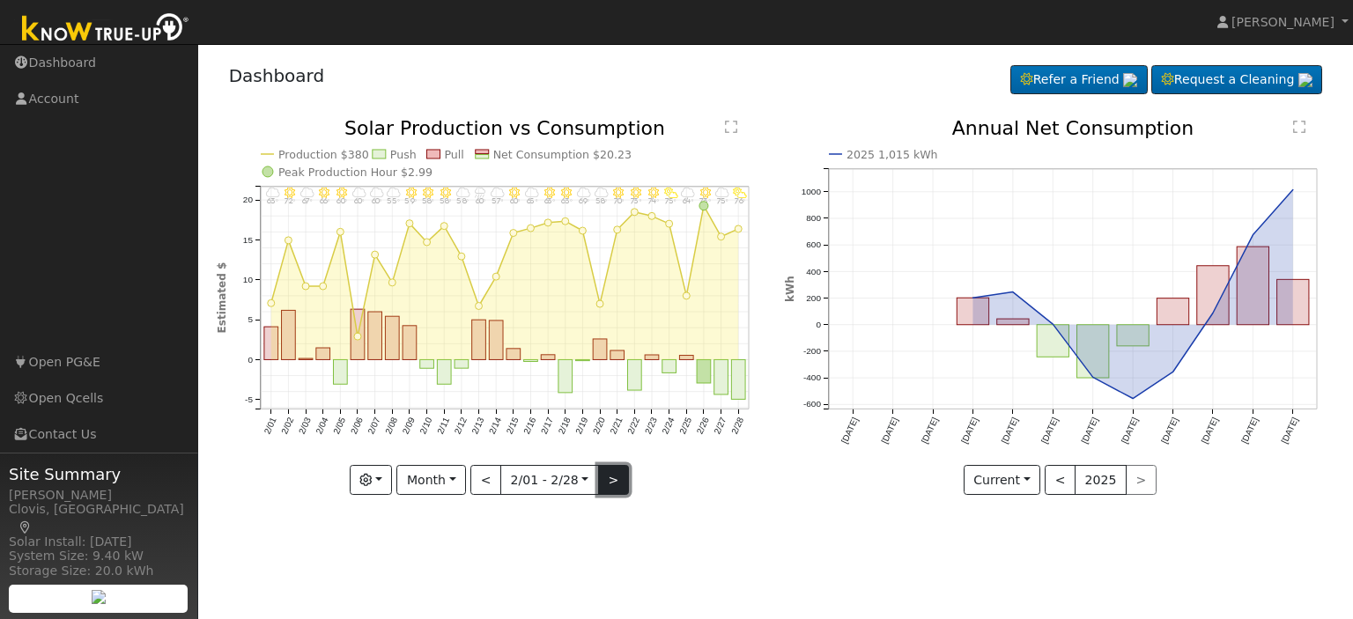
click at [619, 483] on button ">" at bounding box center [613, 480] width 31 height 30
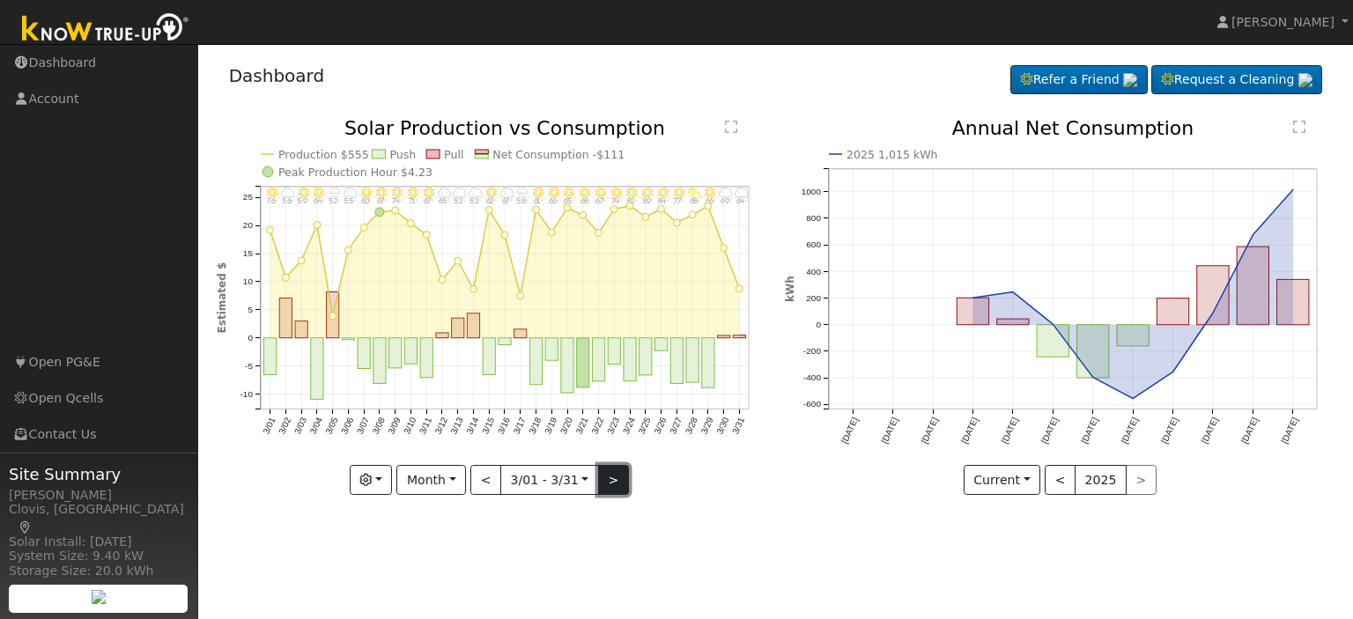
click at [619, 483] on button ">" at bounding box center [613, 480] width 31 height 30
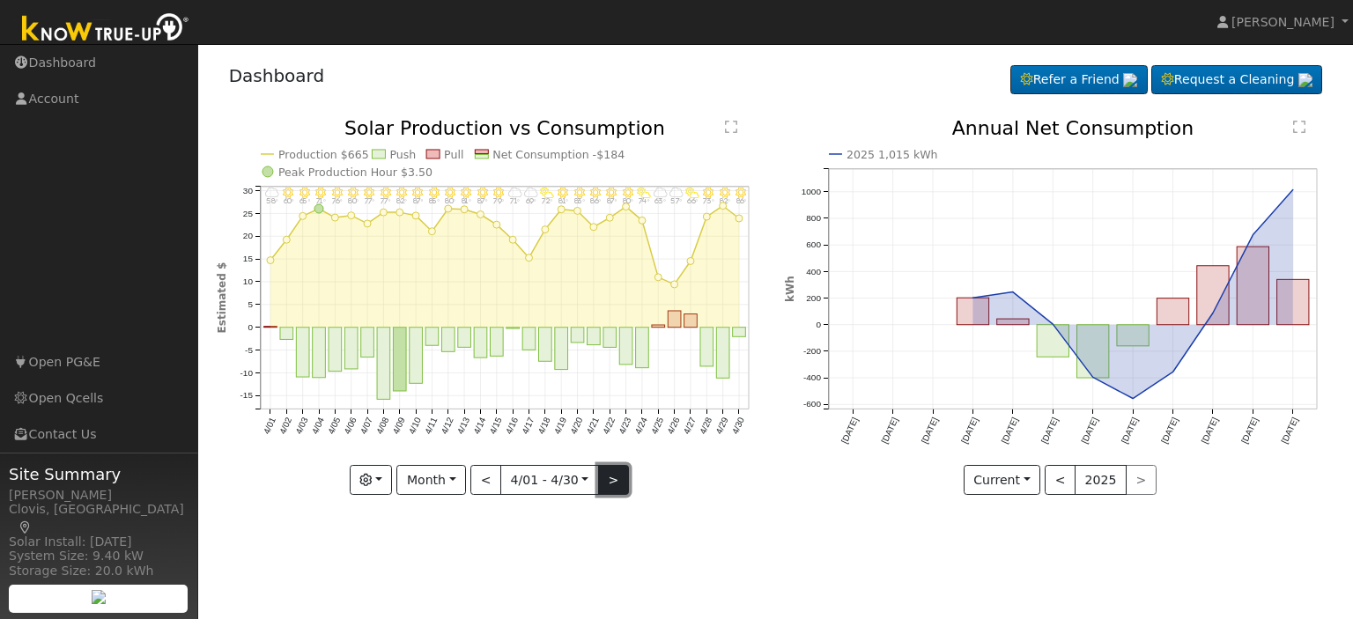
click at [619, 483] on button ">" at bounding box center [613, 480] width 31 height 30
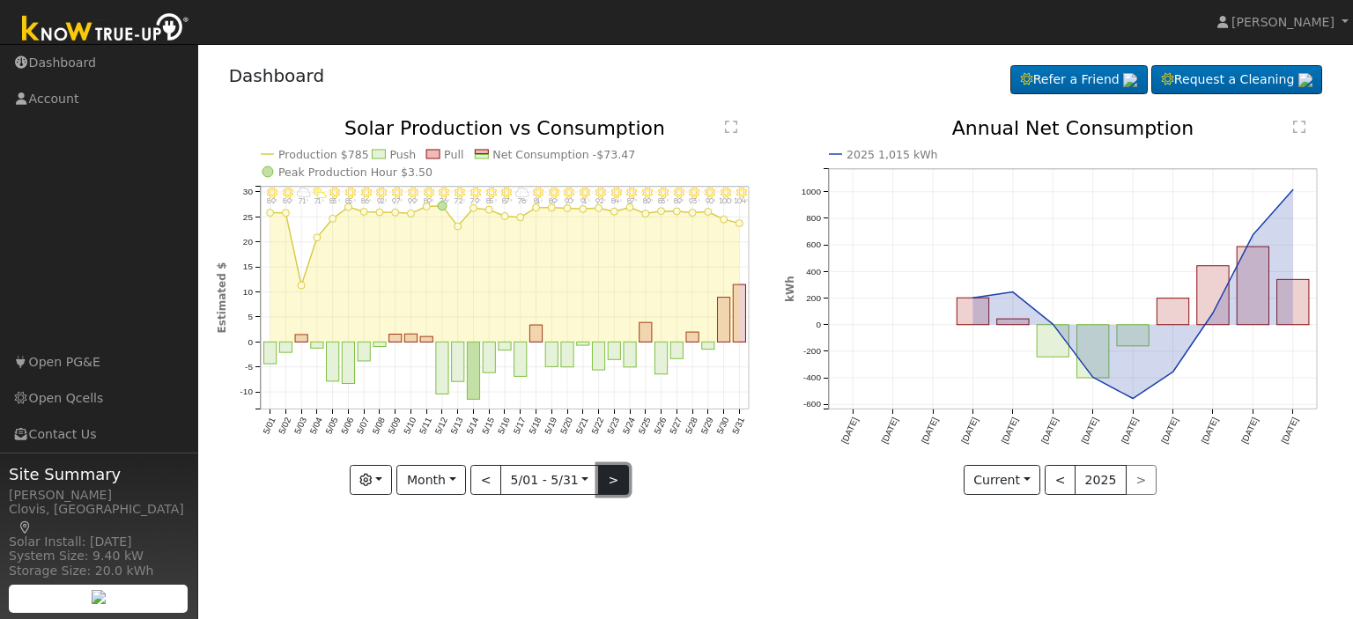
click at [619, 483] on button ">" at bounding box center [613, 480] width 31 height 30
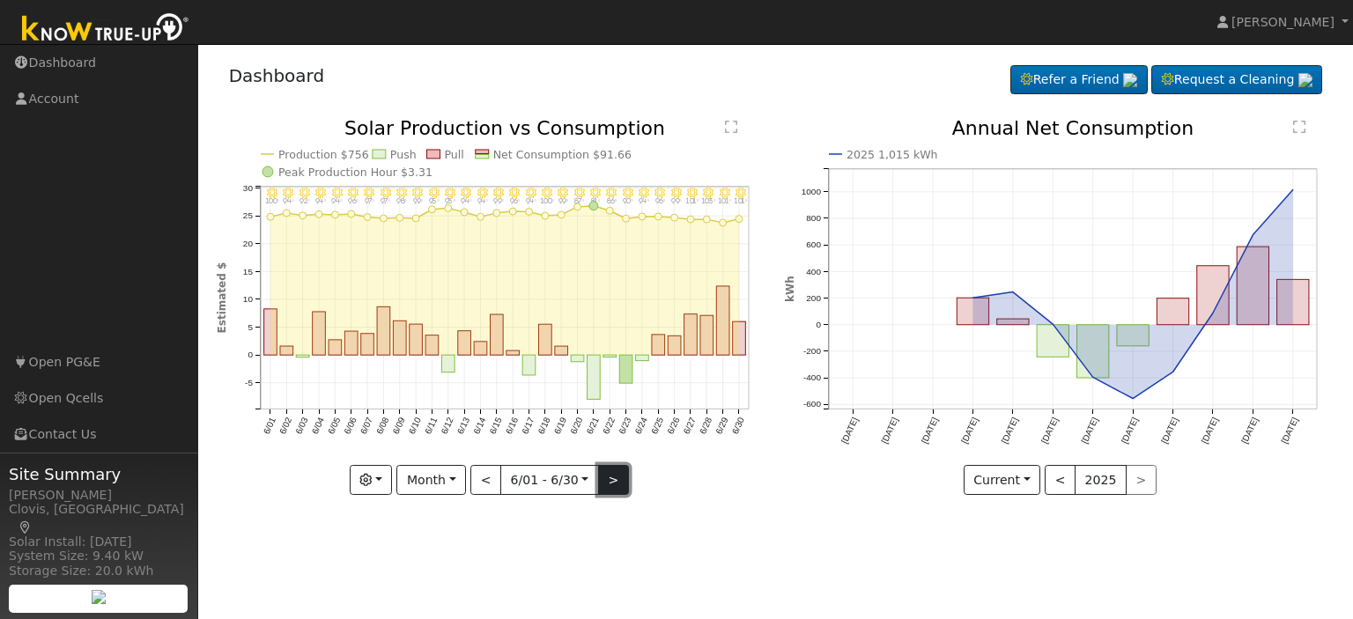
click at [619, 483] on button ">" at bounding box center [613, 480] width 31 height 30
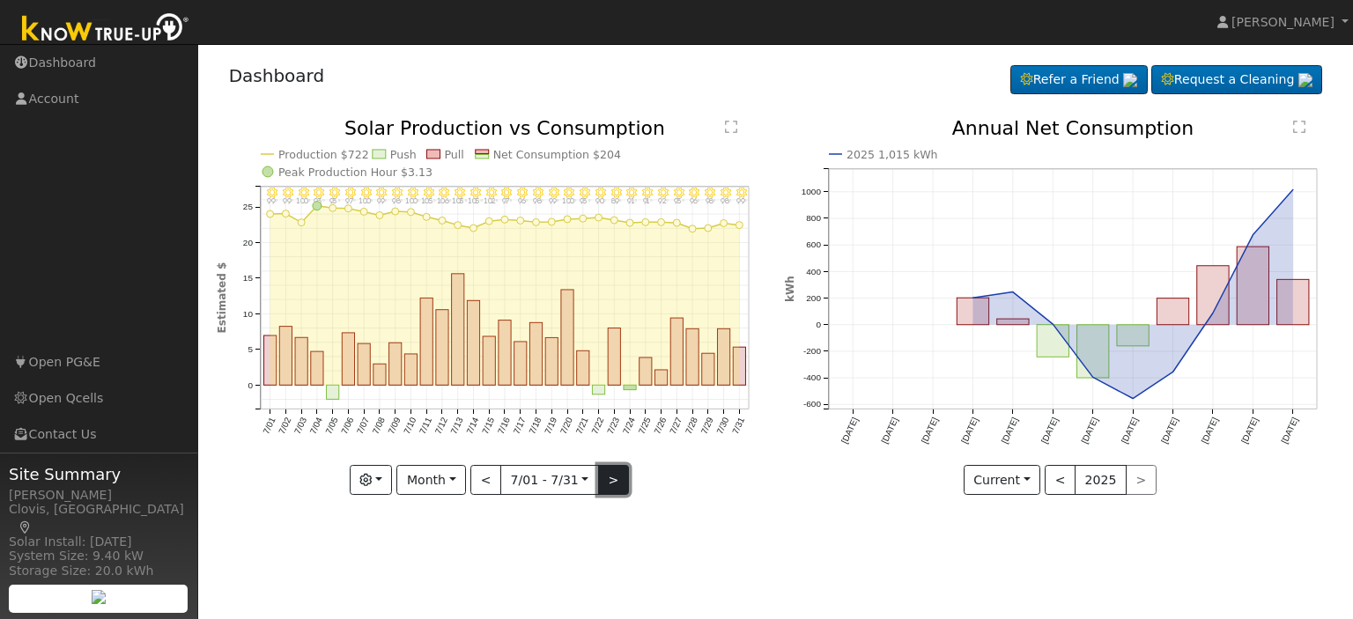
click at [613, 483] on button ">" at bounding box center [613, 480] width 31 height 30
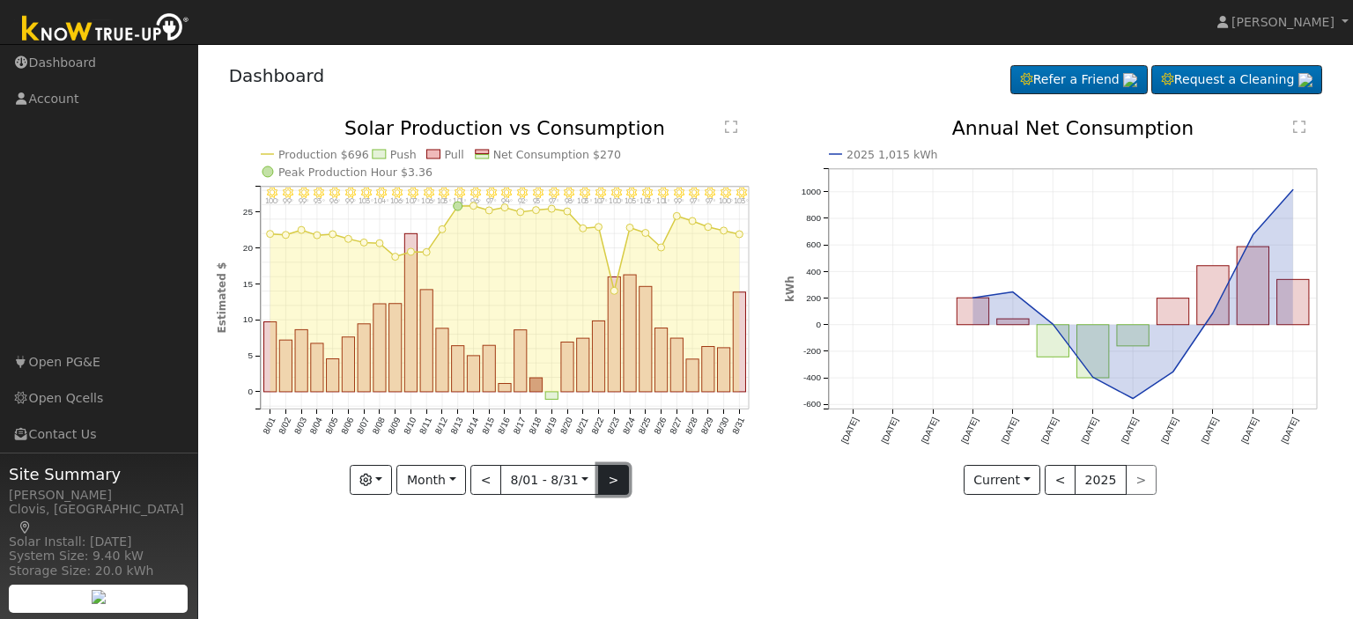
click at [613, 483] on button ">" at bounding box center [613, 480] width 31 height 30
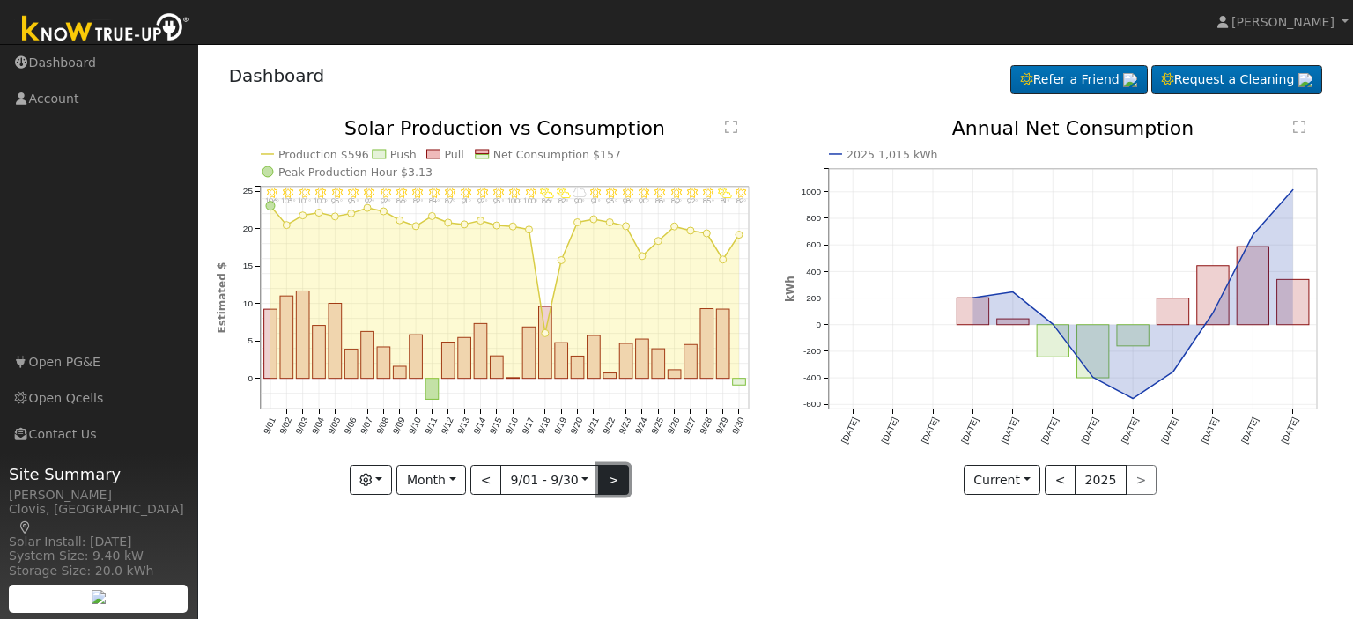
click at [613, 483] on button ">" at bounding box center [613, 480] width 31 height 30
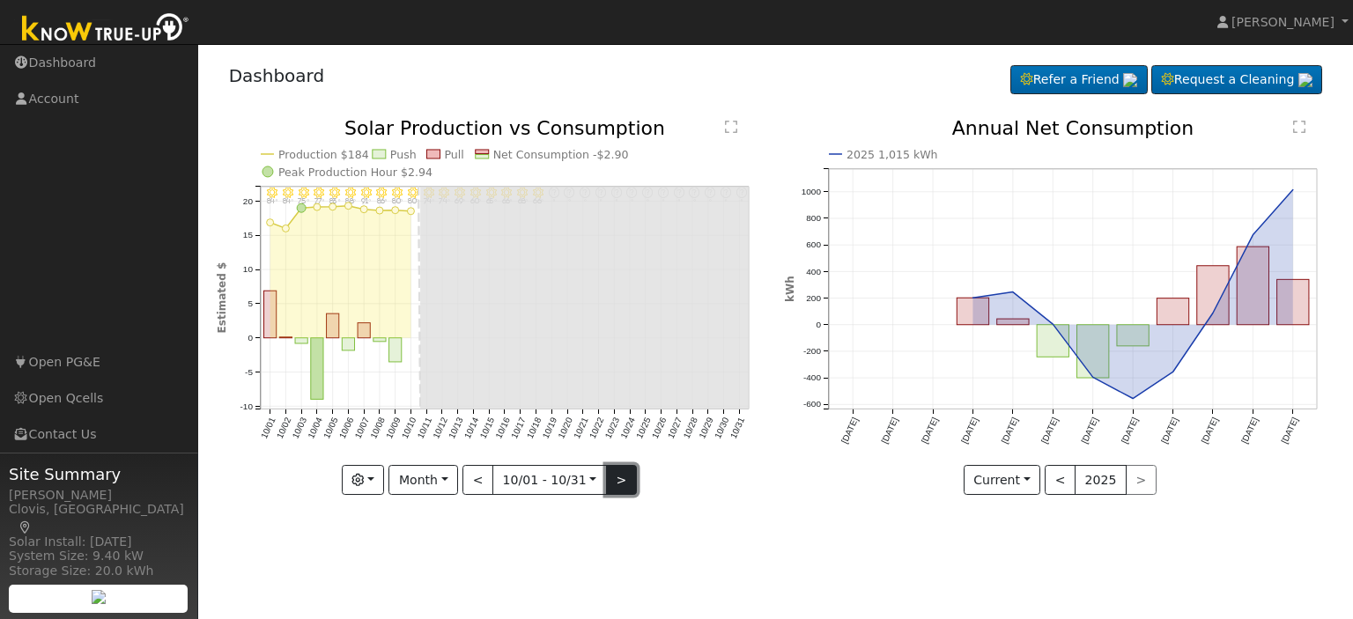
click at [613, 483] on button ">" at bounding box center [621, 480] width 31 height 30
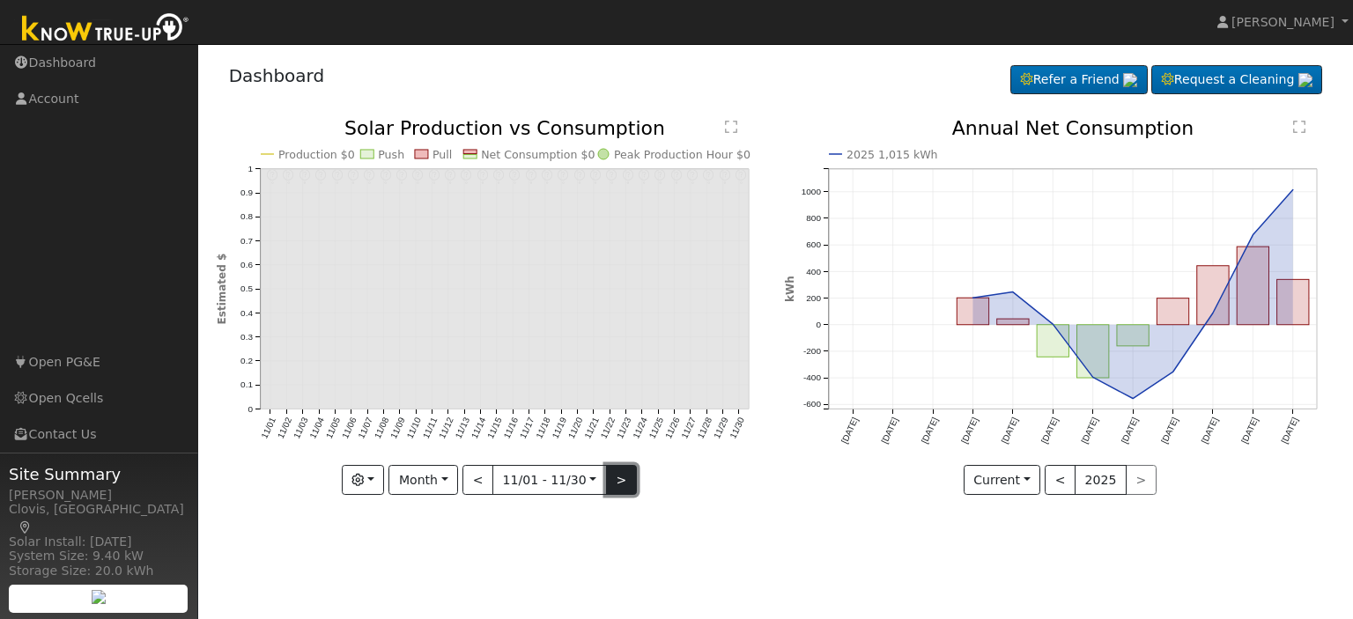
click at [613, 483] on button ">" at bounding box center [621, 480] width 31 height 30
type input "[DATE]"
